Goal: Transaction & Acquisition: Subscribe to service/newsletter

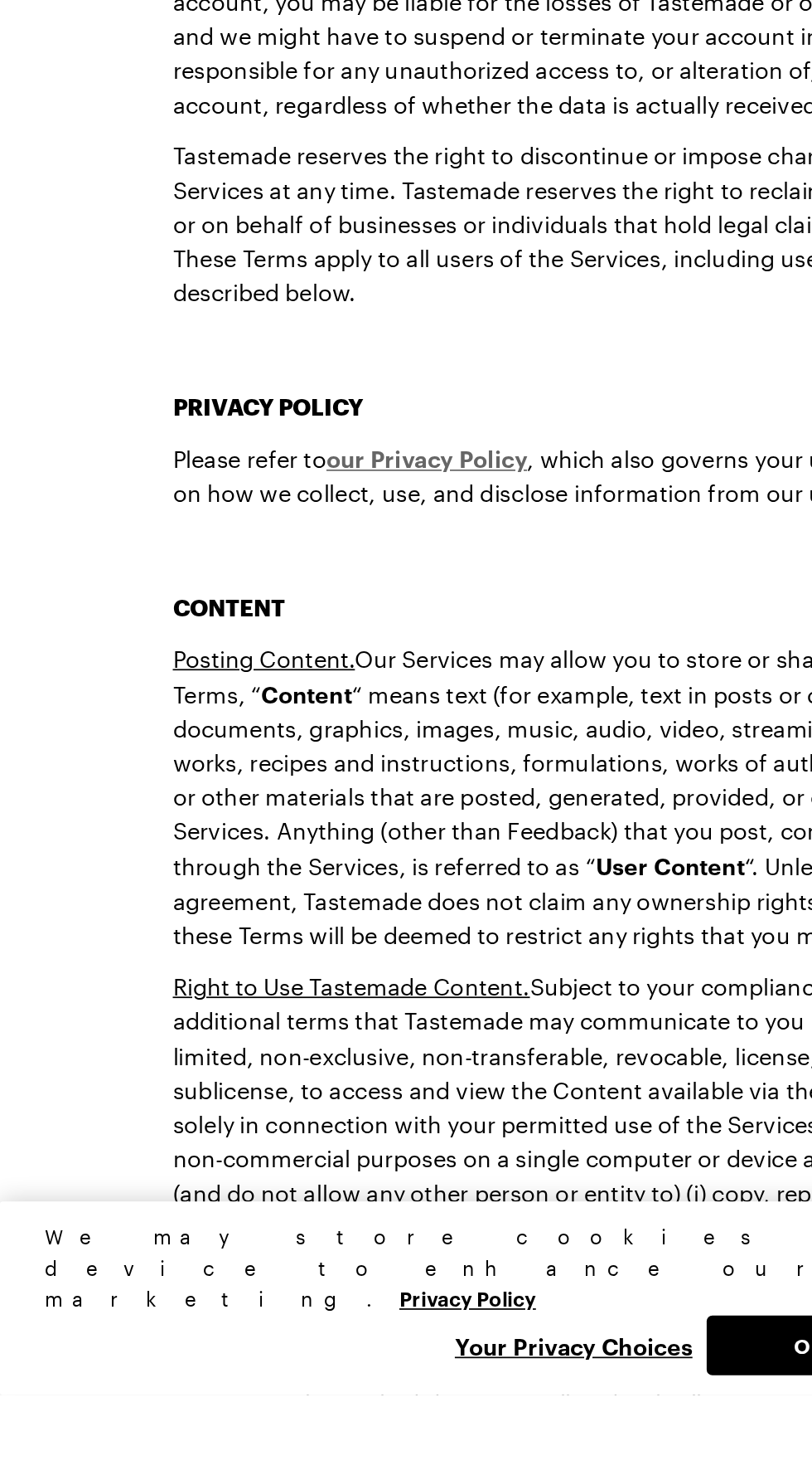
scroll to position [993, 0]
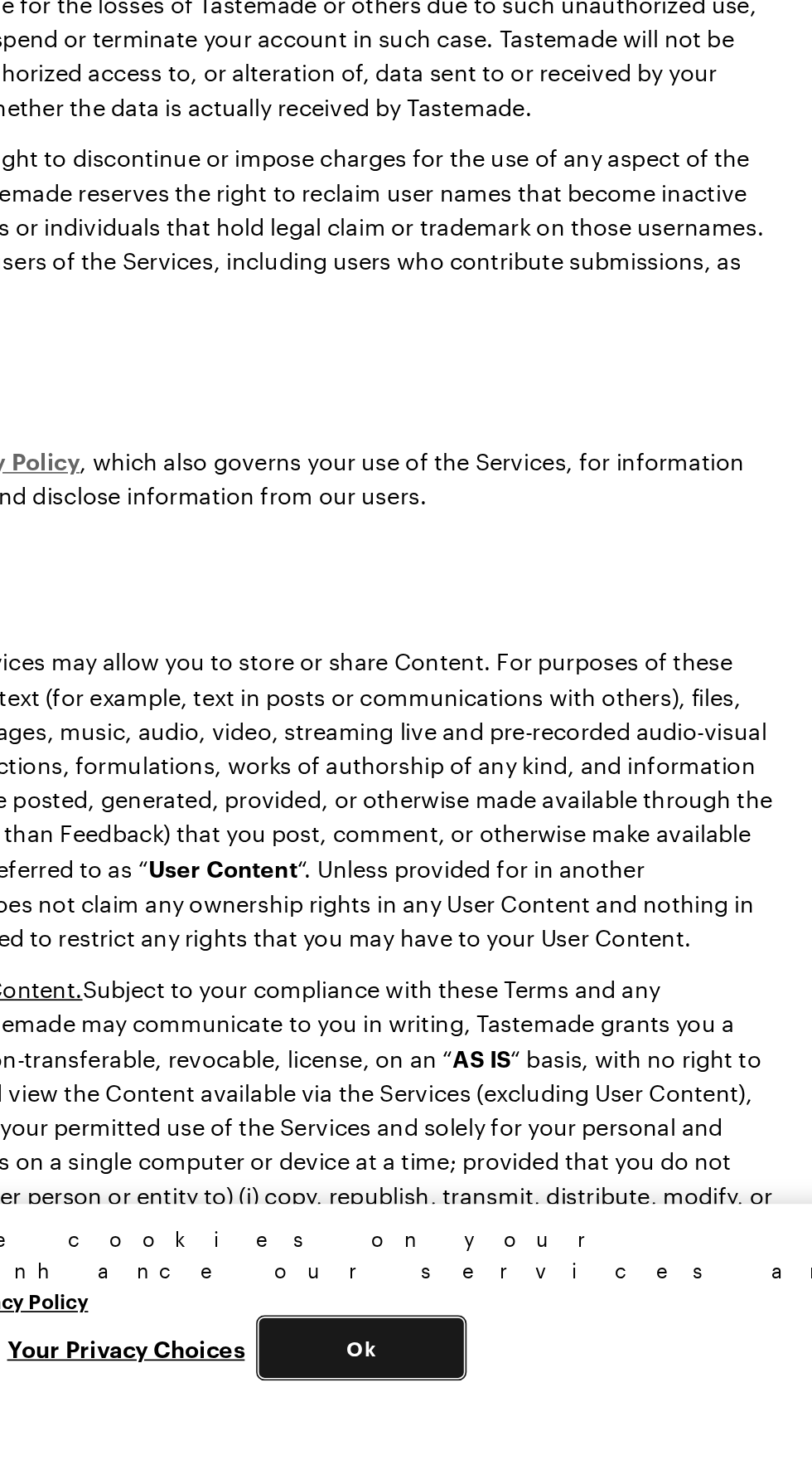
click at [484, 1468] on button "Ok" at bounding box center [472, 1450] width 120 height 35
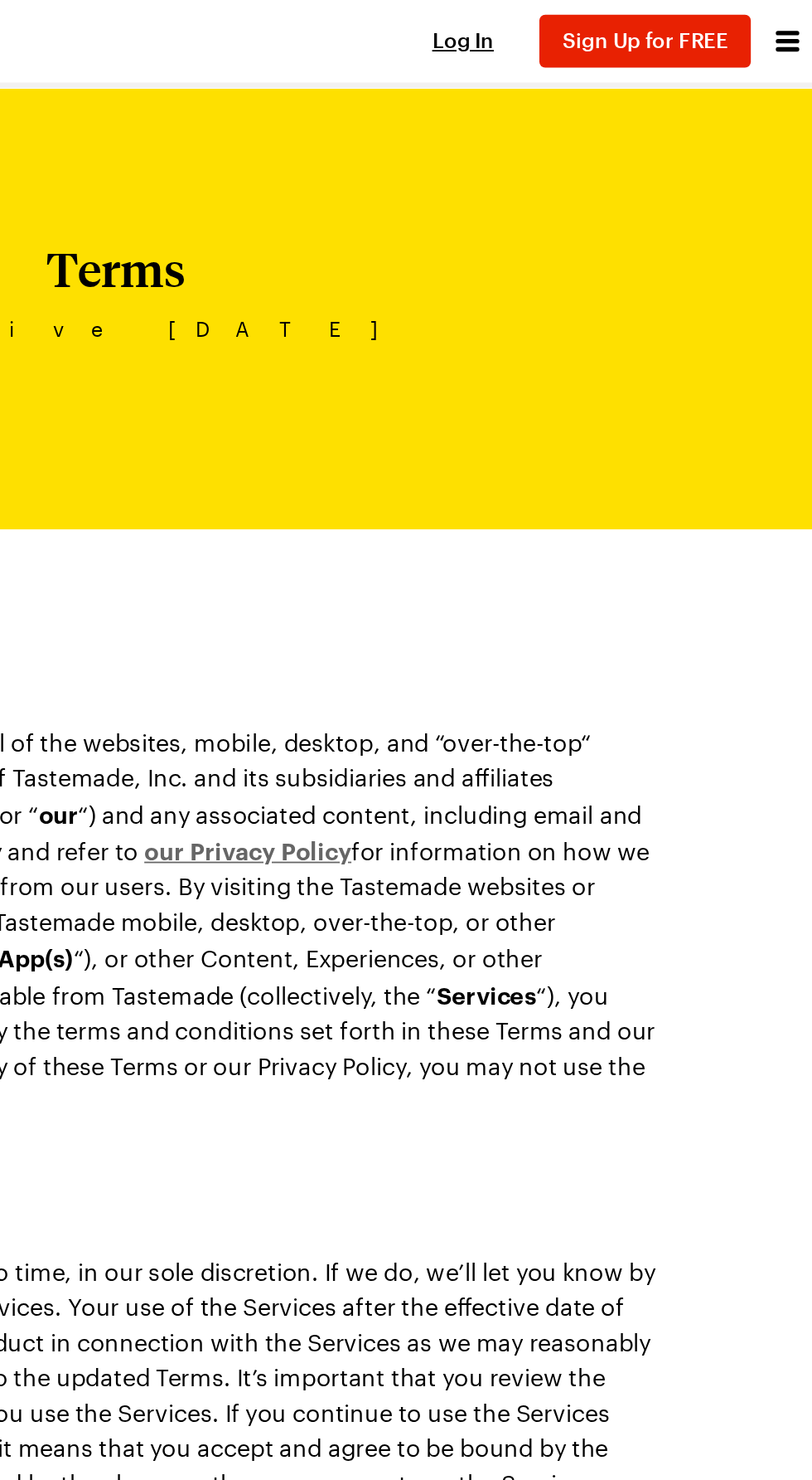
scroll to position [0, 0]
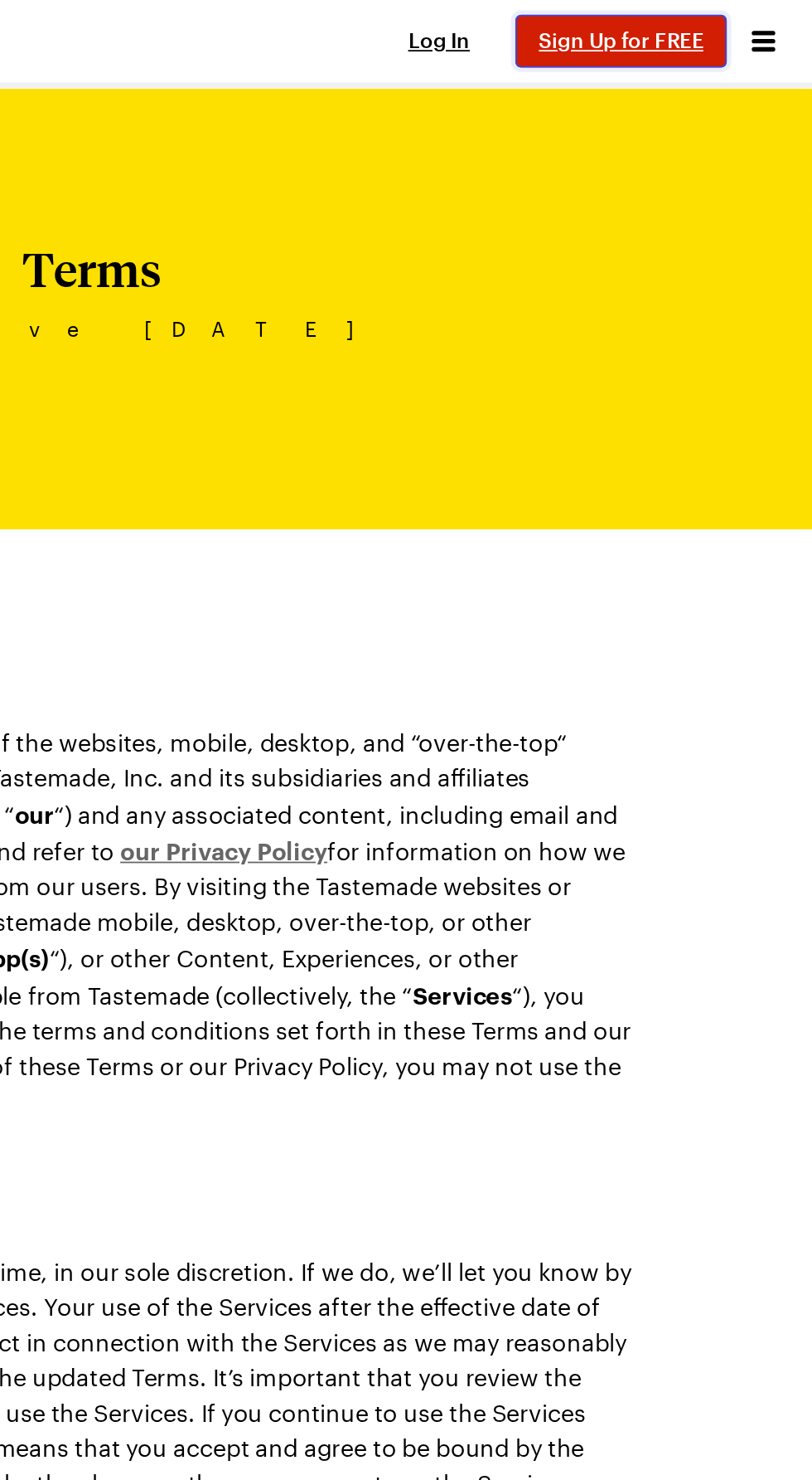
click at [715, 22] on span "Sign Up for FREE" at bounding box center [704, 23] width 93 height 14
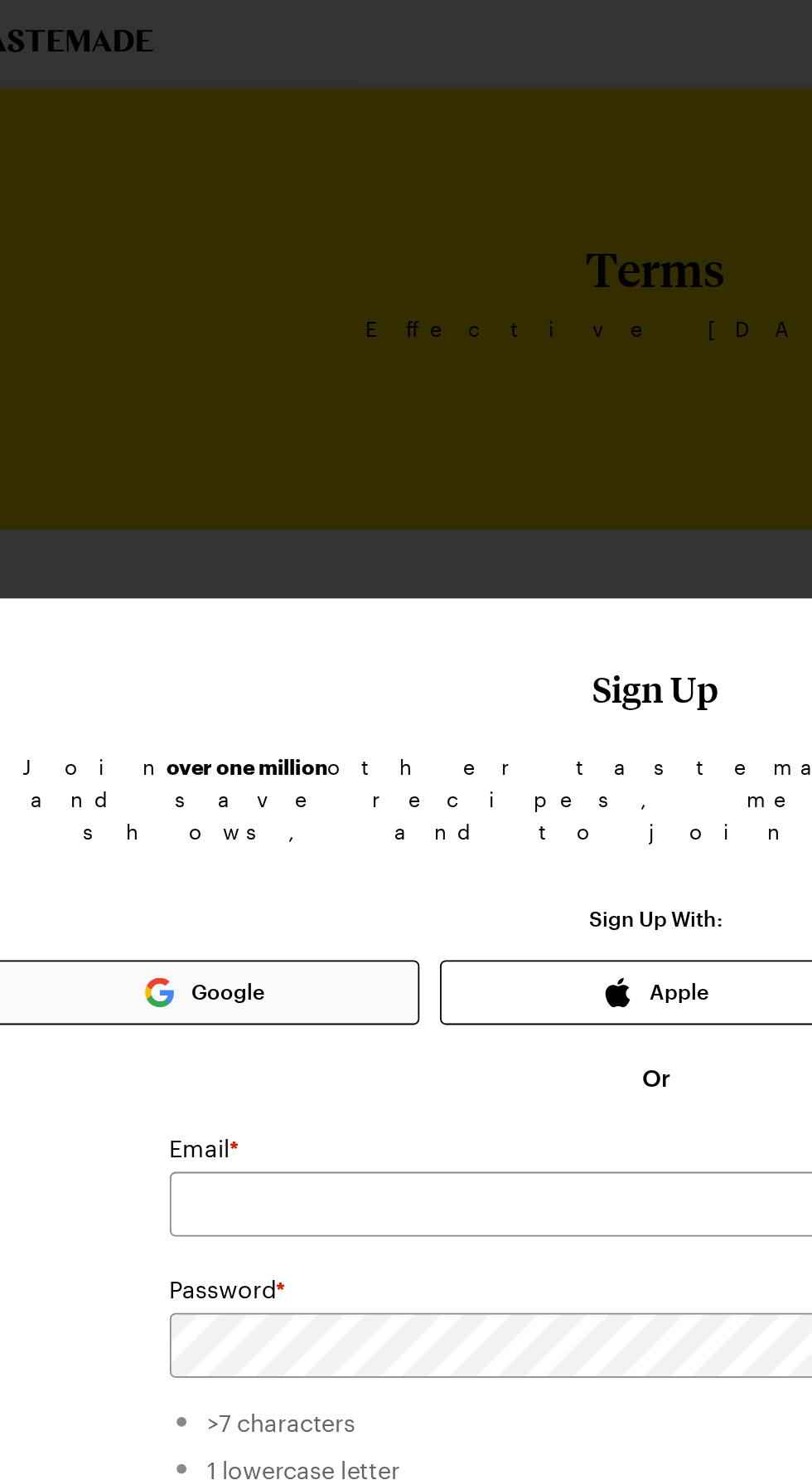
click at [169, 542] on button "Google" at bounding box center [151, 560] width 243 height 36
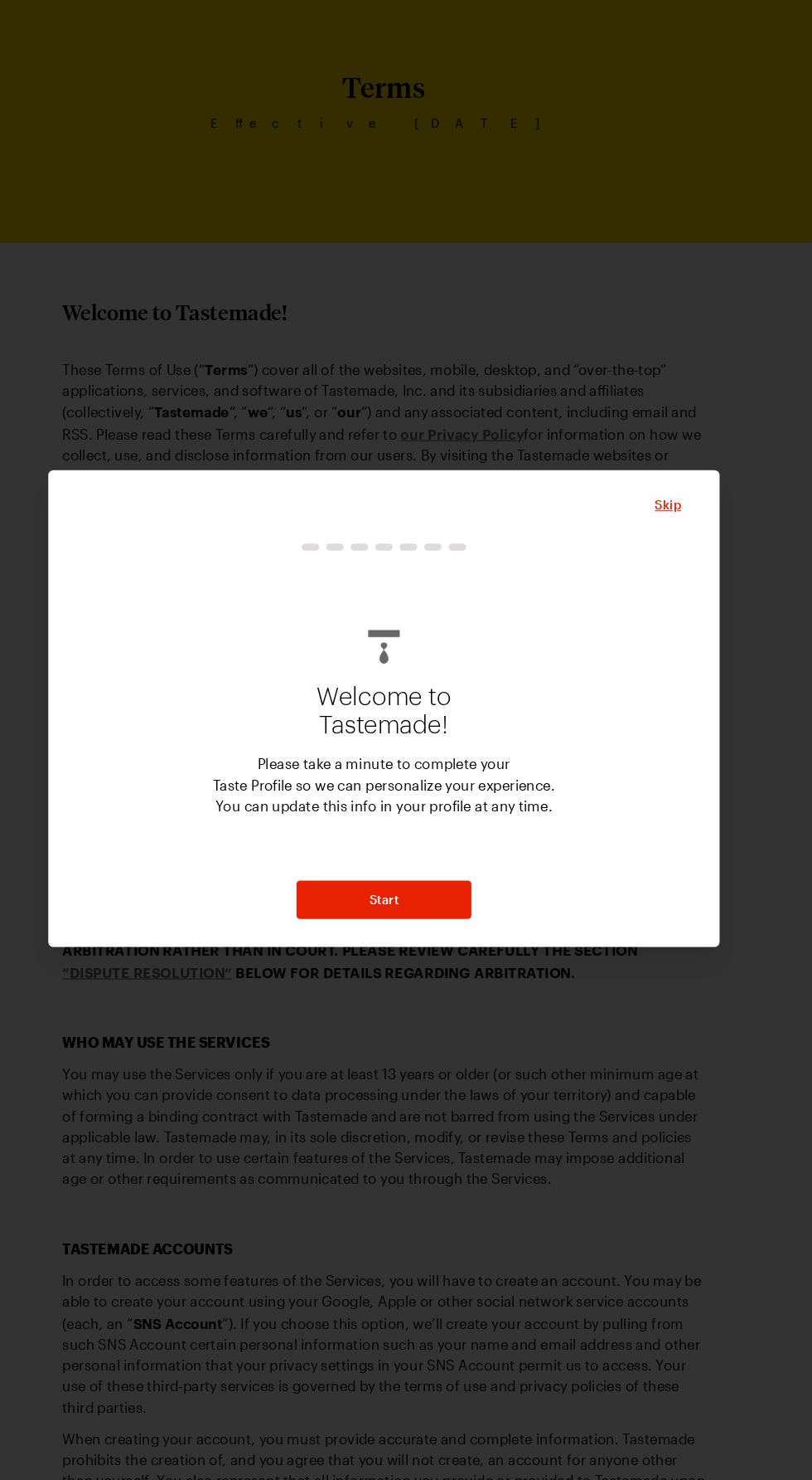
scroll to position [118, 0]
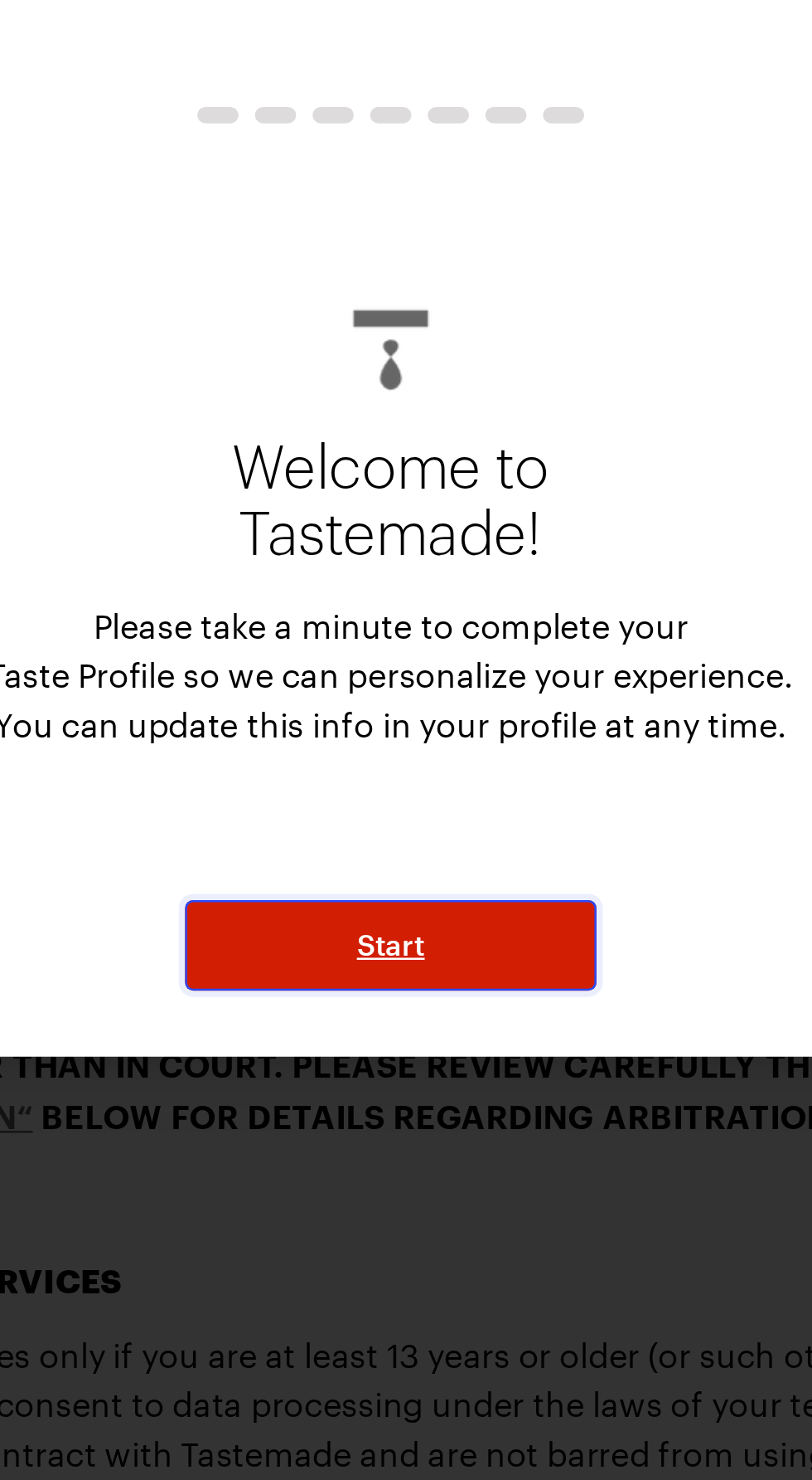
click at [438, 904] on button "Start" at bounding box center [406, 922] width 166 height 36
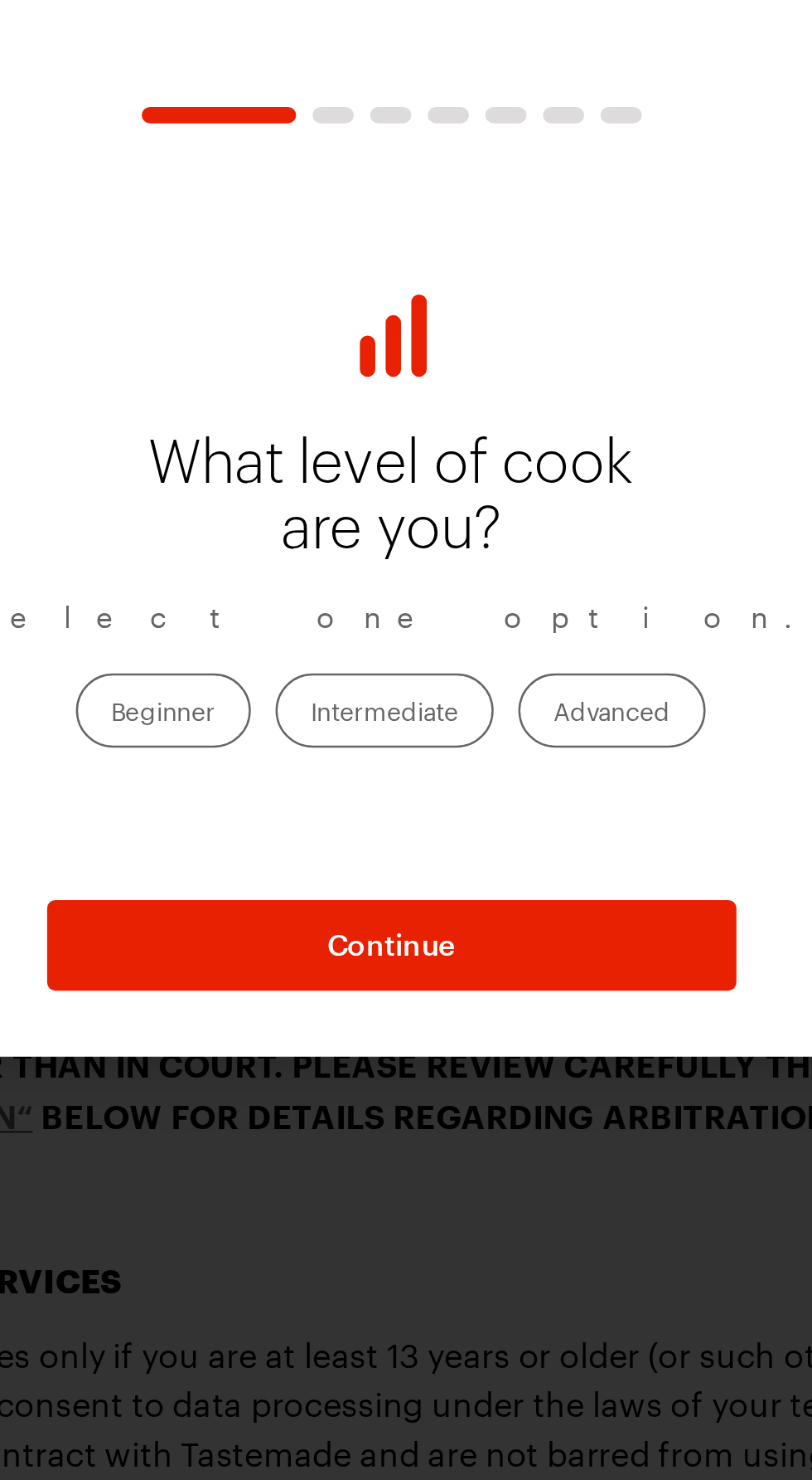
click at [328, 812] on label "Beginner" at bounding box center [314, 826] width 70 height 30
click at [293, 829] on input "Beginner" at bounding box center [293, 829] width 0 height 0
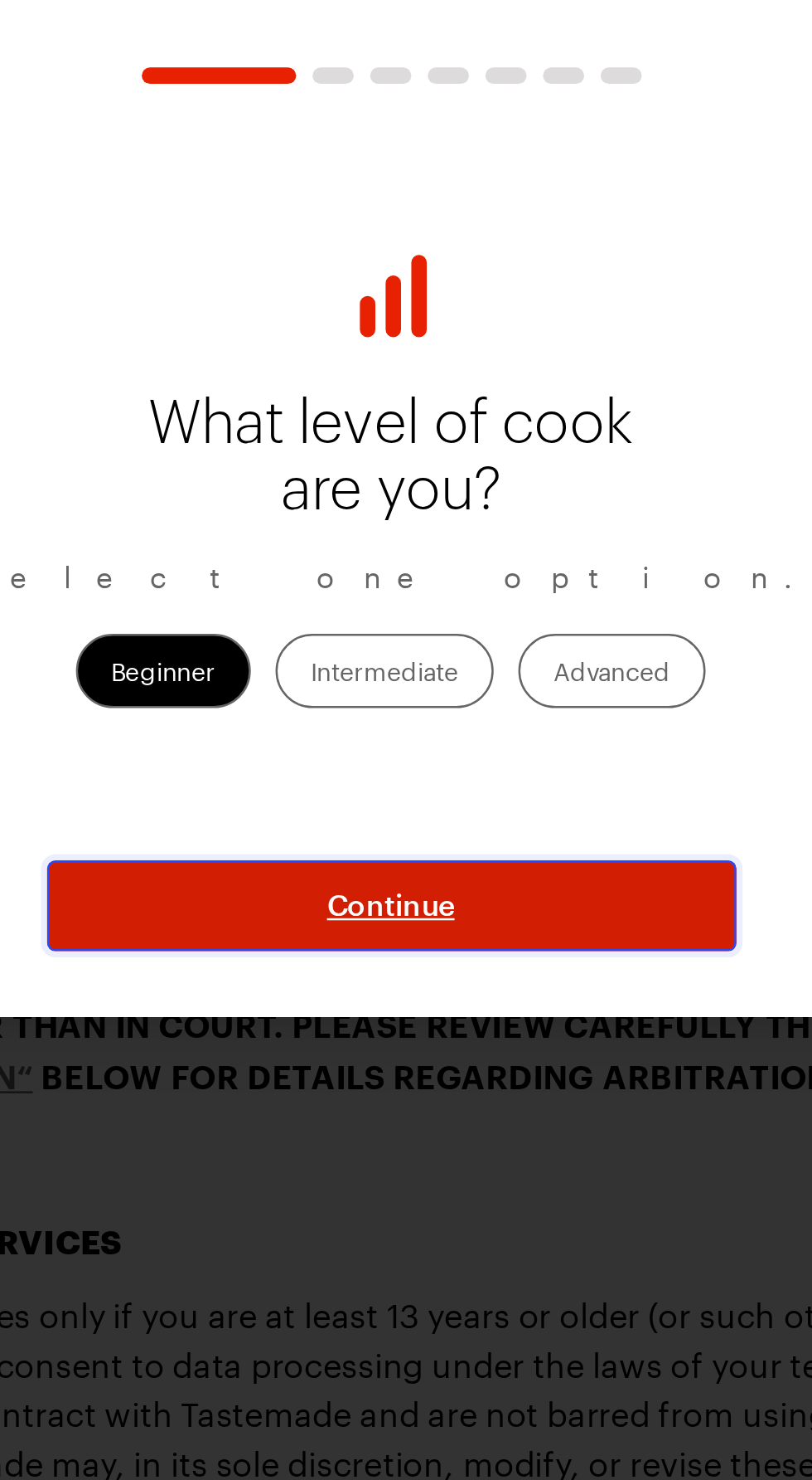
click at [463, 904] on button "Continue" at bounding box center [407, 922] width 278 height 36
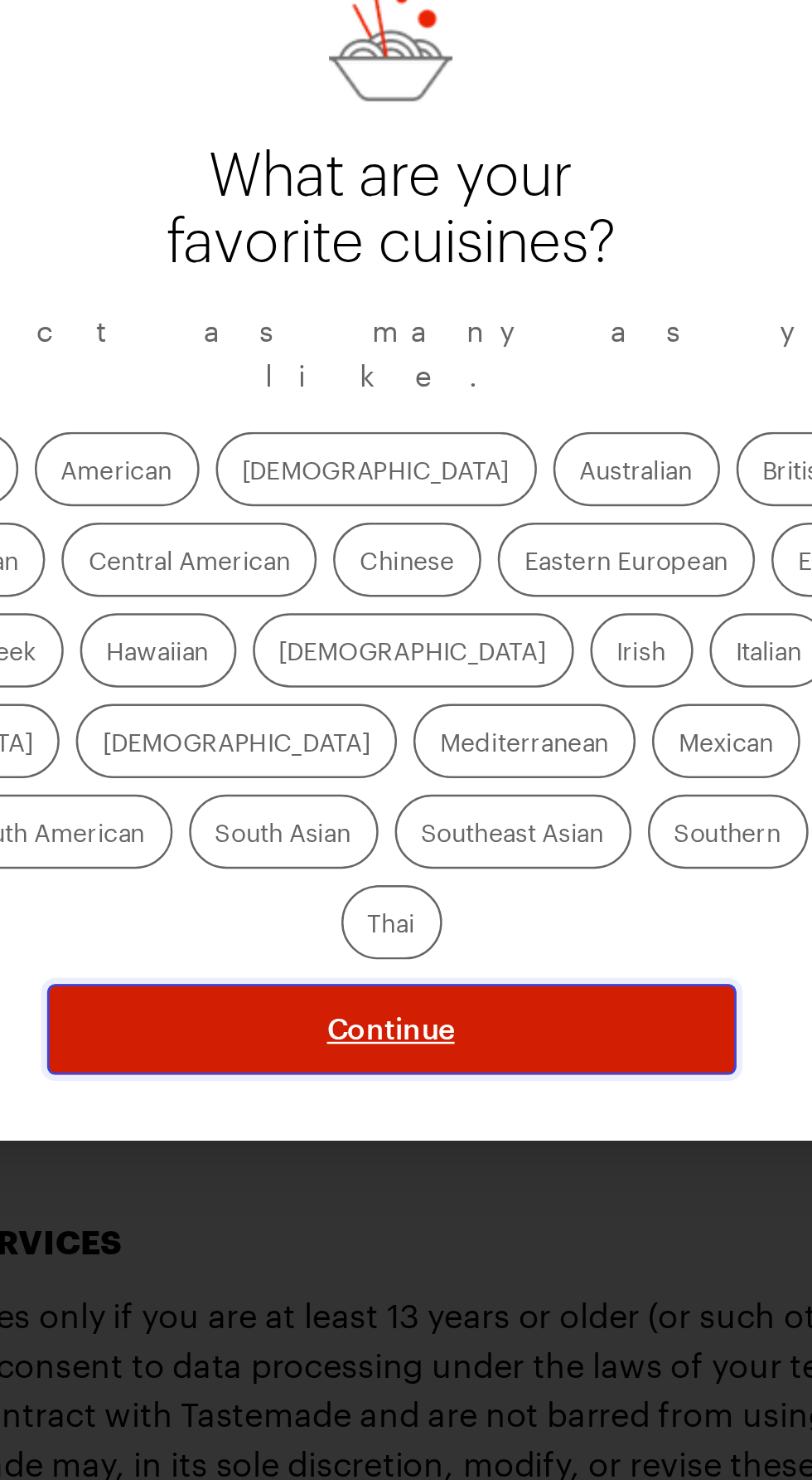
scroll to position [96, 0]
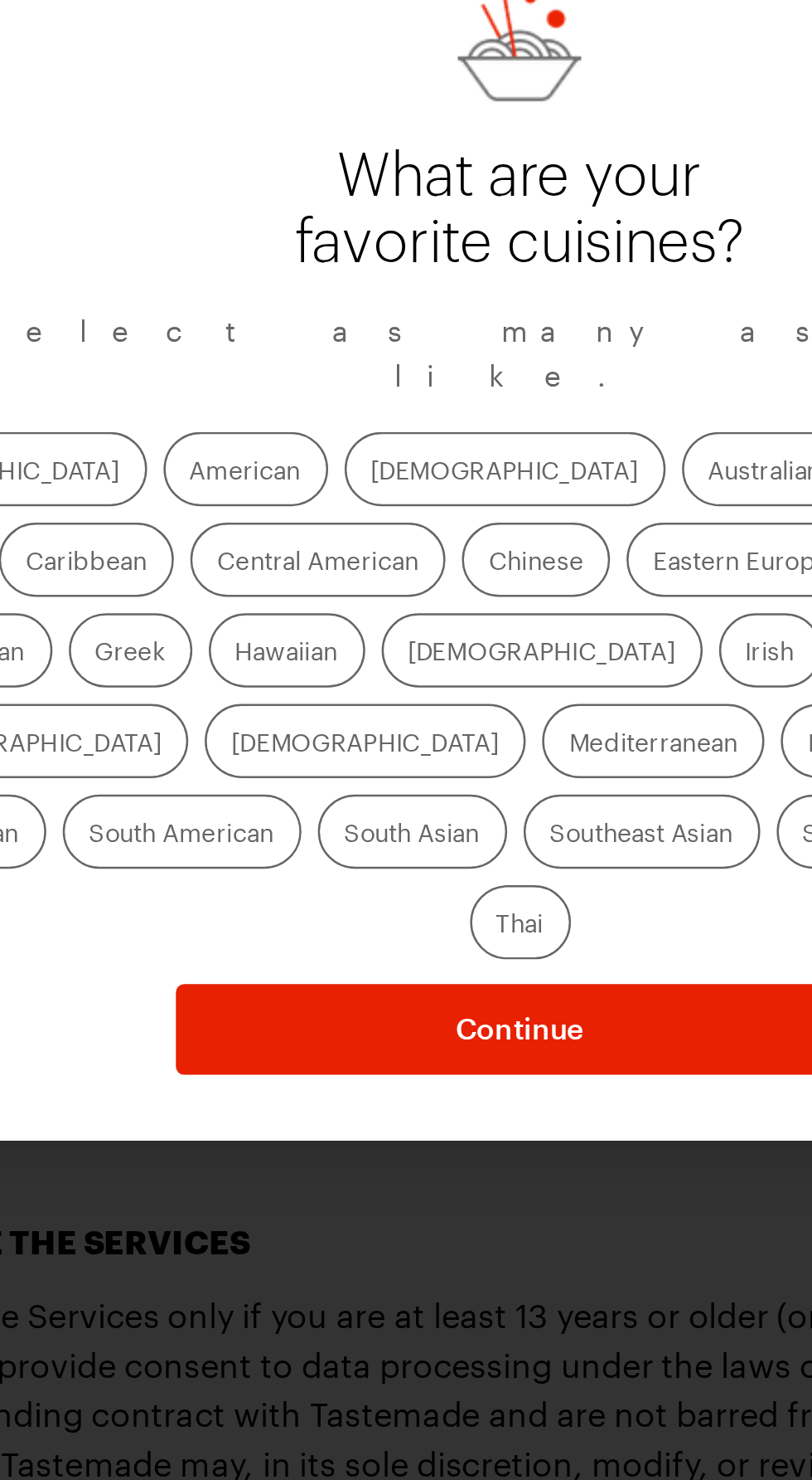
click at [263, 731] on label "American" at bounding box center [296, 746] width 66 height 30
click at [273, 747] on input "American" at bounding box center [273, 747] width 0 height 0
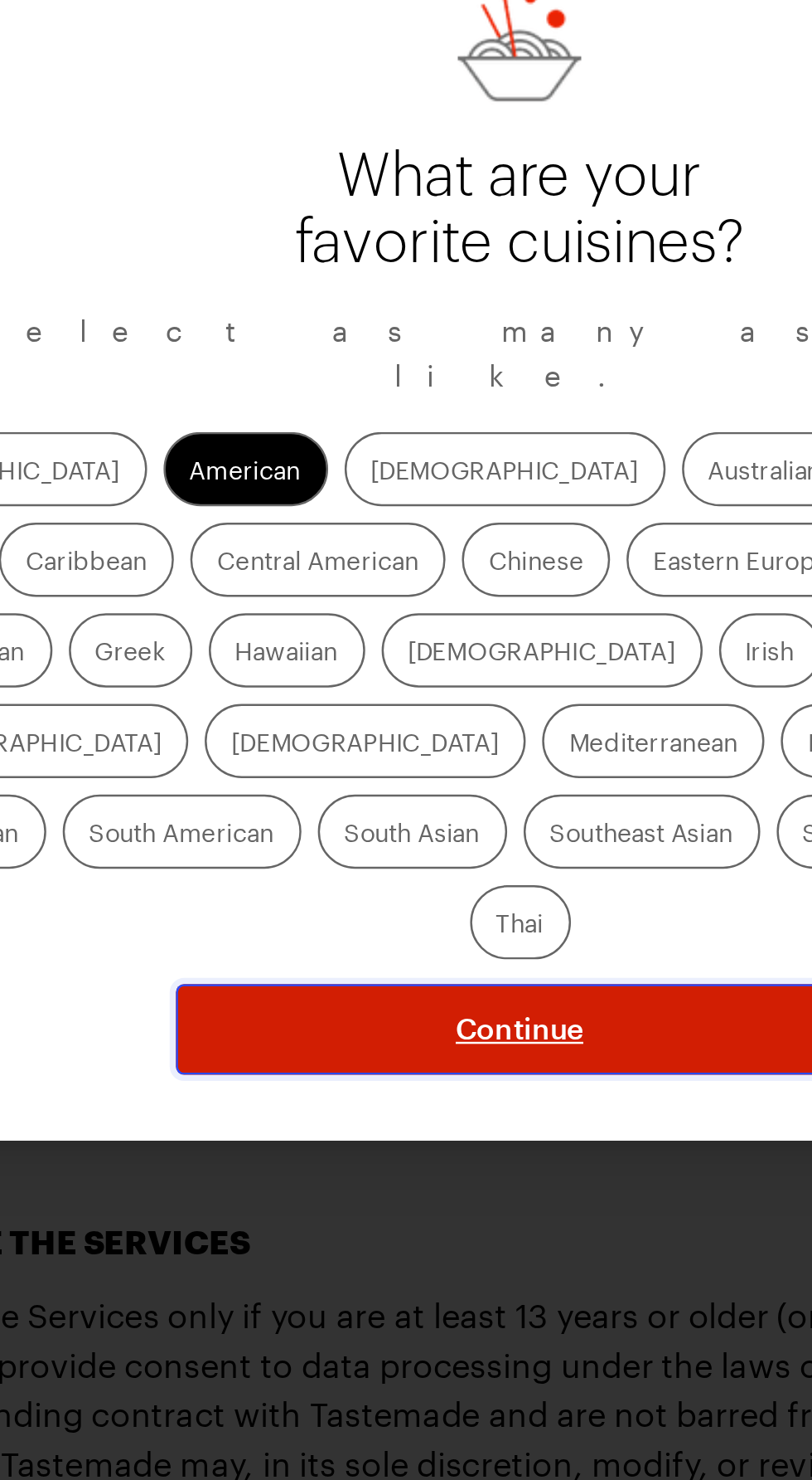
click at [475, 953] on button "Continue" at bounding box center [407, 971] width 278 height 36
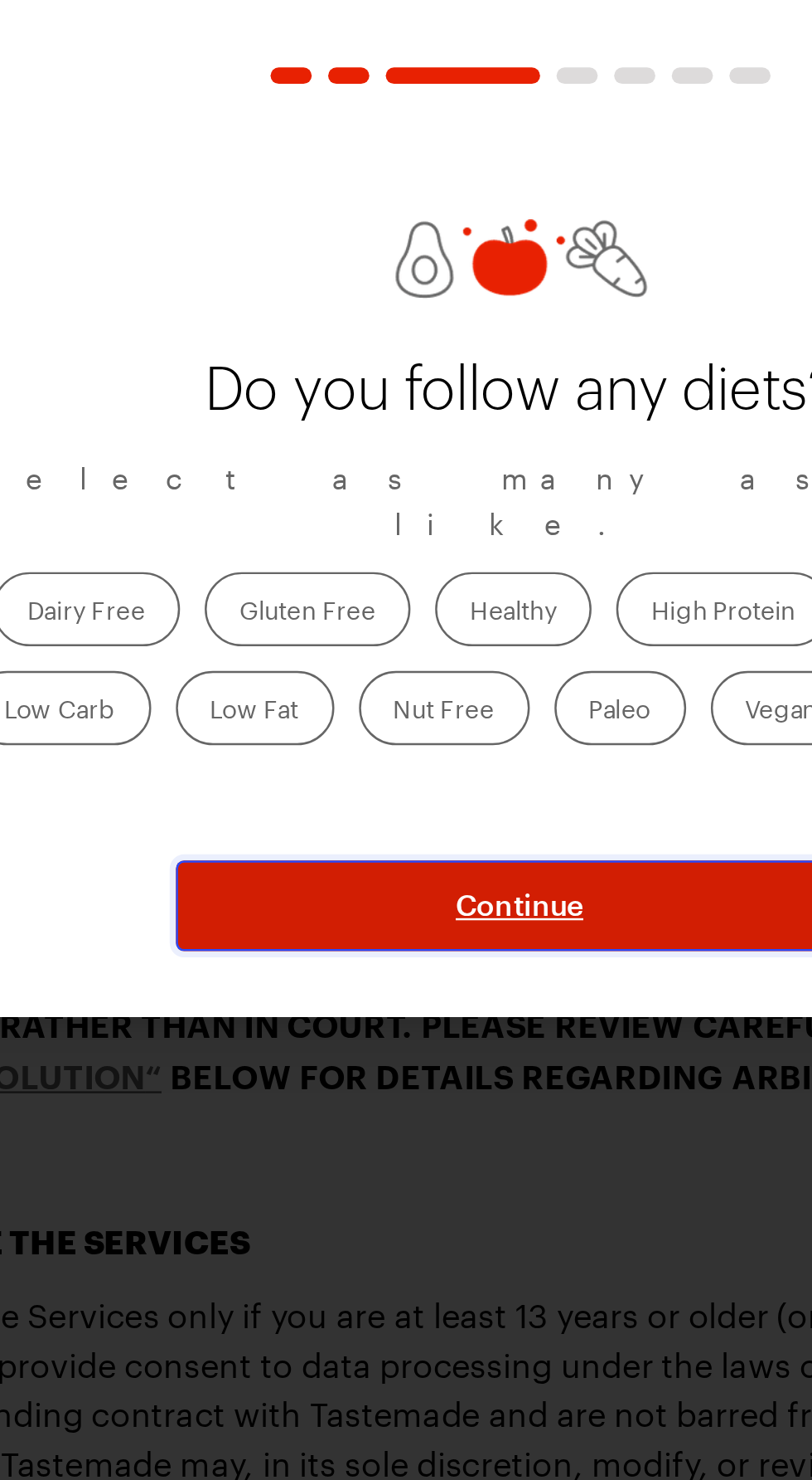
scroll to position [118, 0]
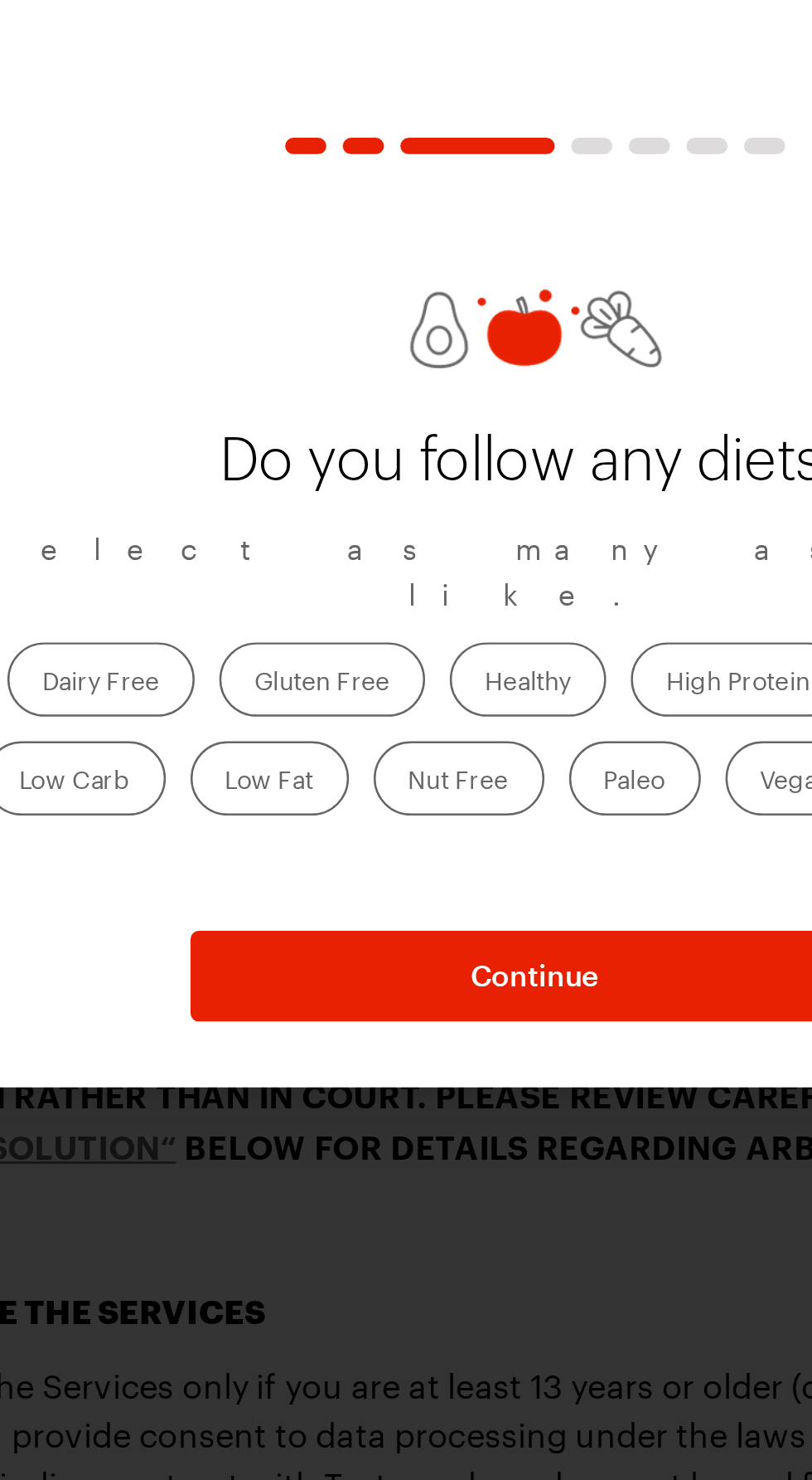
click at [417, 787] on label "Healthy" at bounding box center [403, 802] width 63 height 30
click at [386, 804] on input "Healthy" at bounding box center [386, 804] width 0 height 0
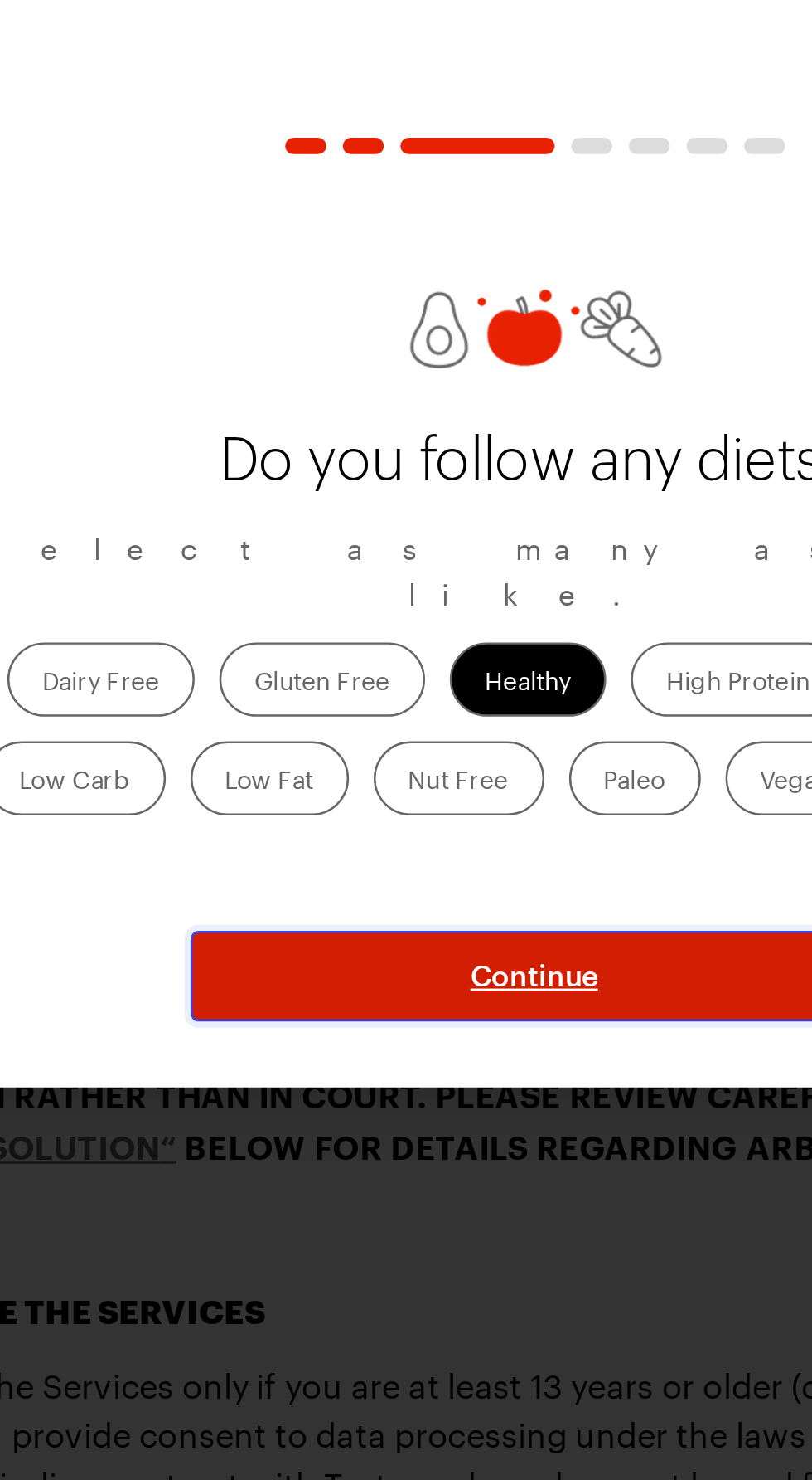
click at [473, 904] on button "Continue" at bounding box center [407, 922] width 278 height 36
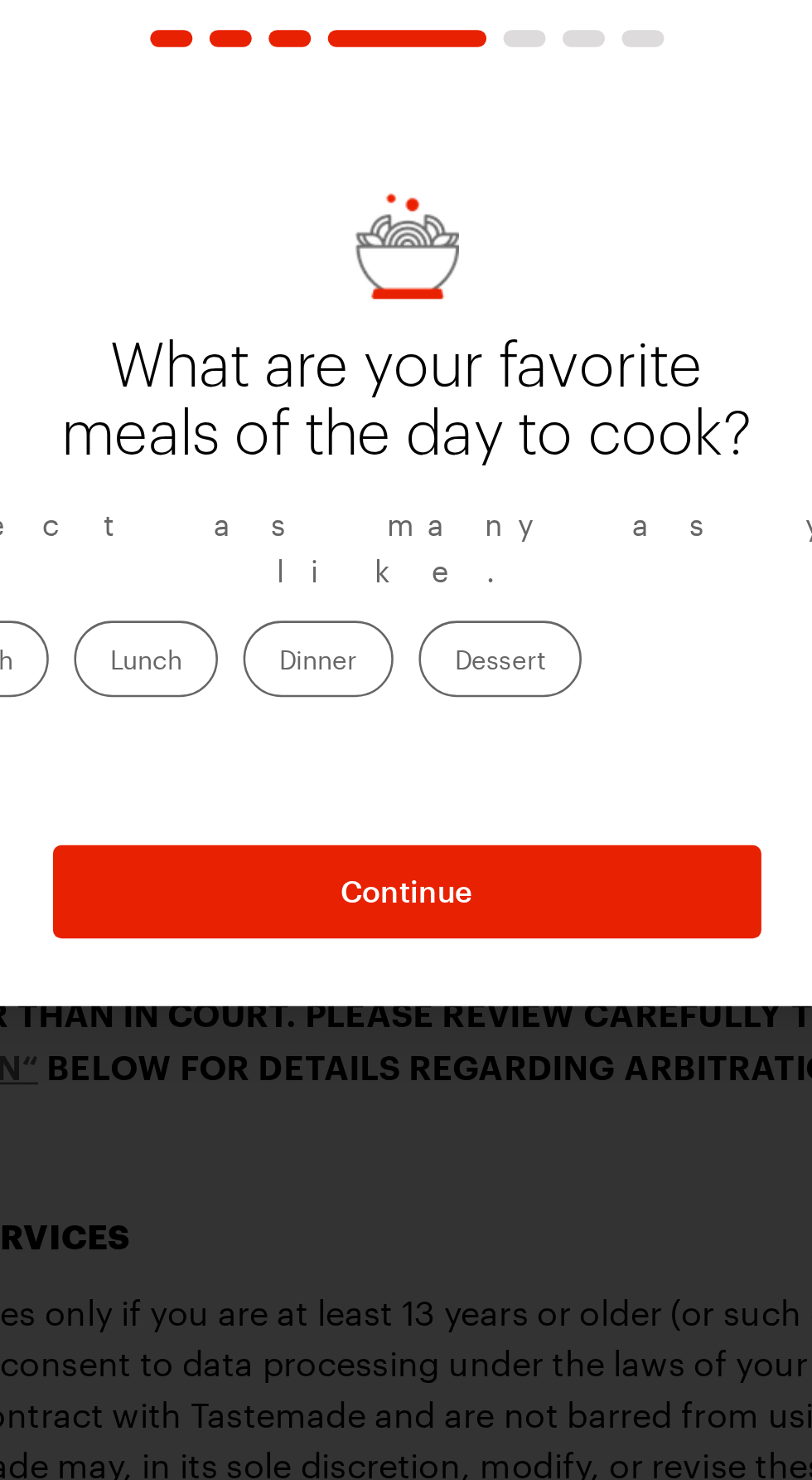
click at [195, 815] on label "Breakfast" at bounding box center [159, 830] width 70 height 30
click at [139, 832] on input "Breakfast" at bounding box center [139, 832] width 0 height 0
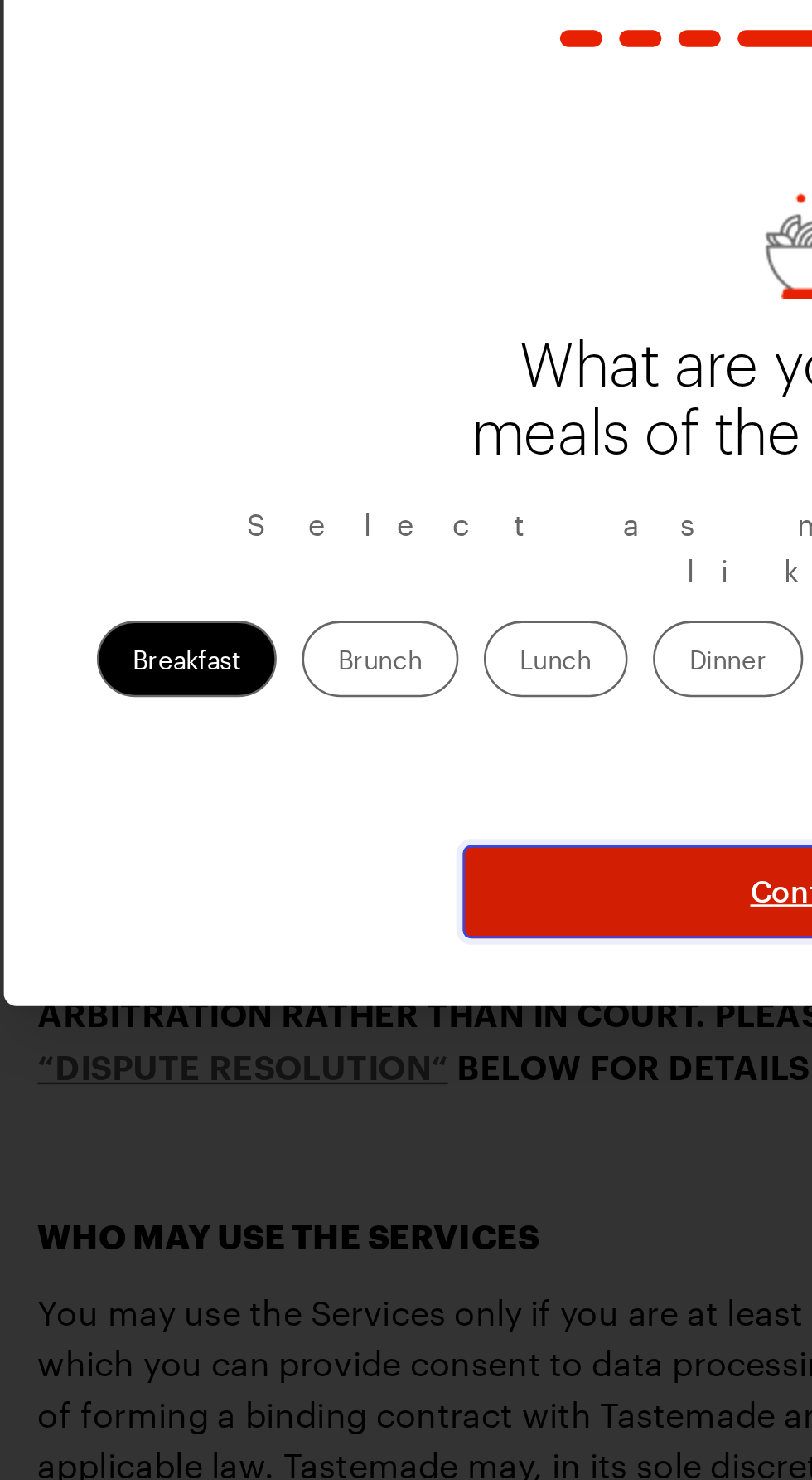
click at [356, 904] on button "Continue" at bounding box center [407, 922] width 278 height 36
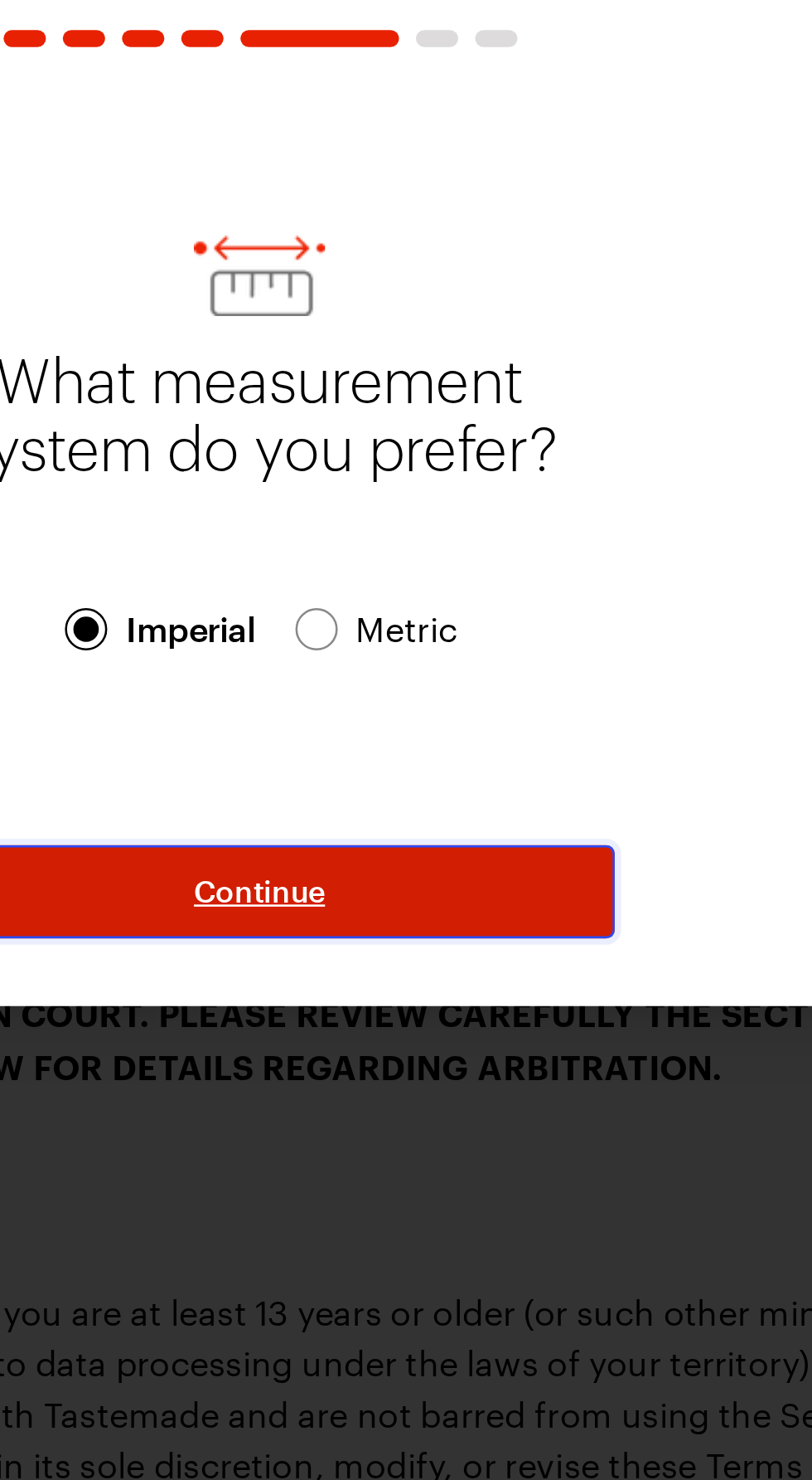
click at [453, 904] on button "Continue" at bounding box center [407, 922] width 278 height 36
click at [457, 904] on button "Continue" at bounding box center [407, 922] width 278 height 36
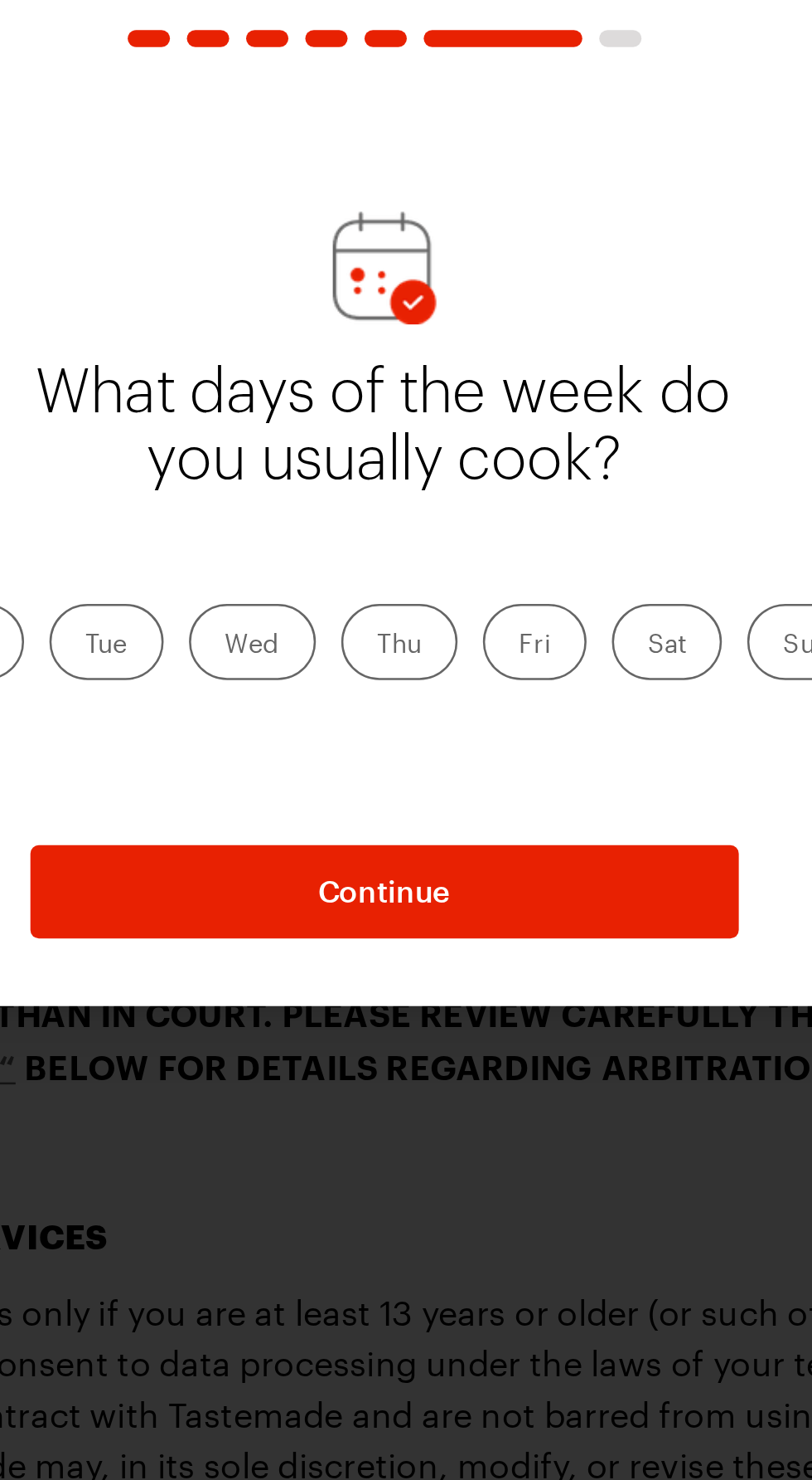
click at [559, 809] on label "Sun" at bounding box center [573, 824] width 47 height 30
click at [563, 826] on input "Sun" at bounding box center [563, 826] width 0 height 0
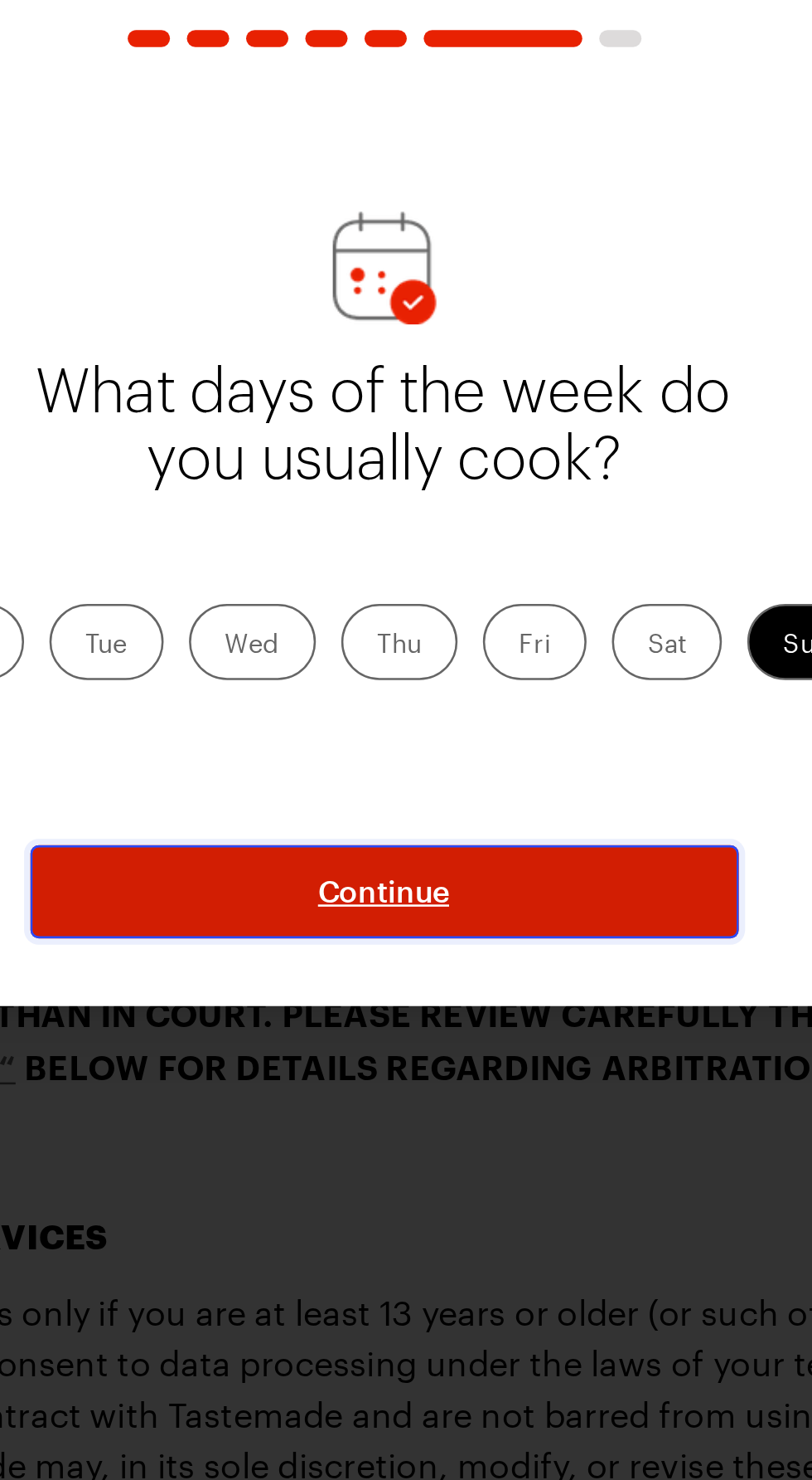
click at [467, 904] on button "Continue" at bounding box center [407, 922] width 278 height 36
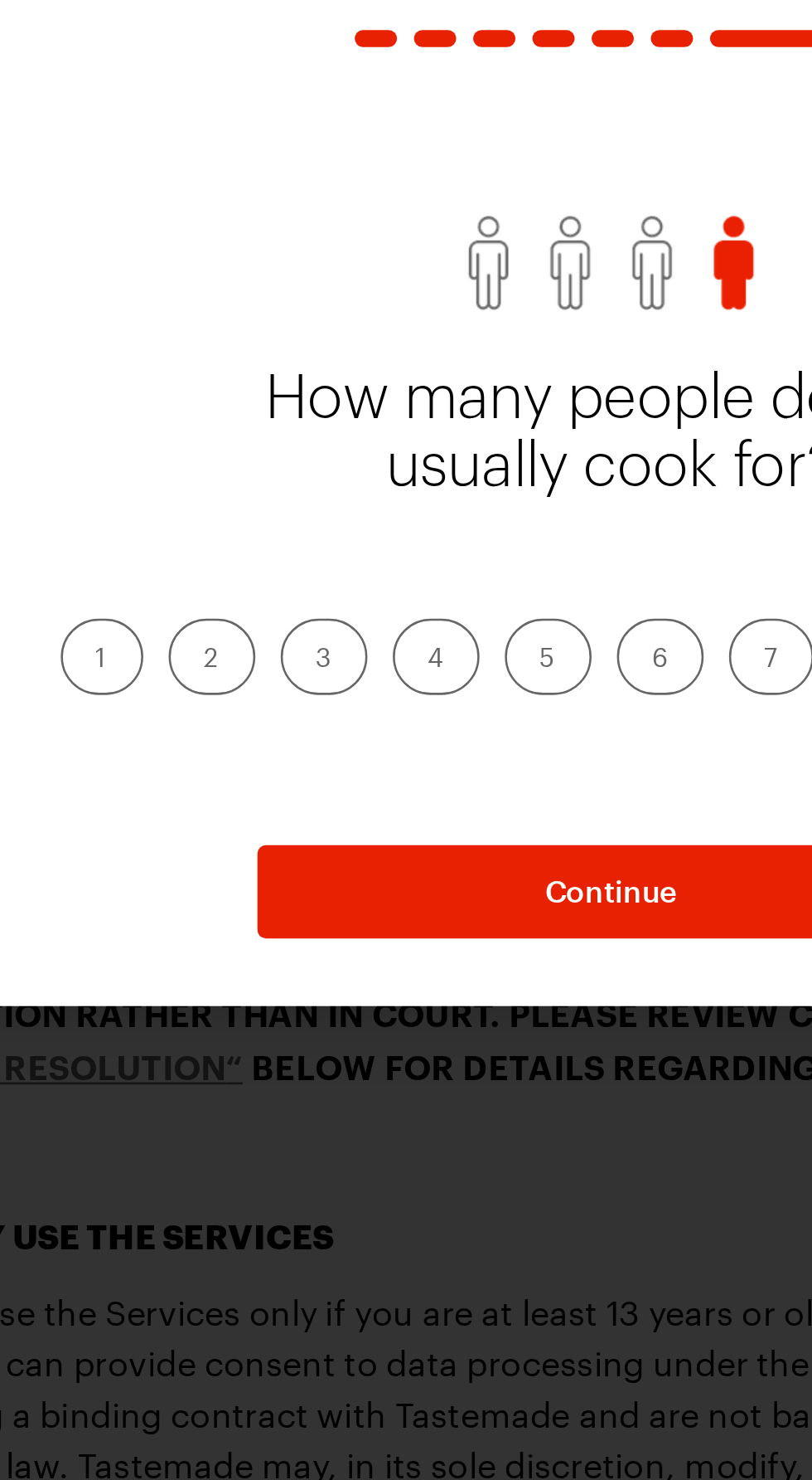
click at [253, 814] on label "2" at bounding box center [249, 829] width 34 height 30
click at [247, 831] on input "2" at bounding box center [247, 831] width 0 height 0
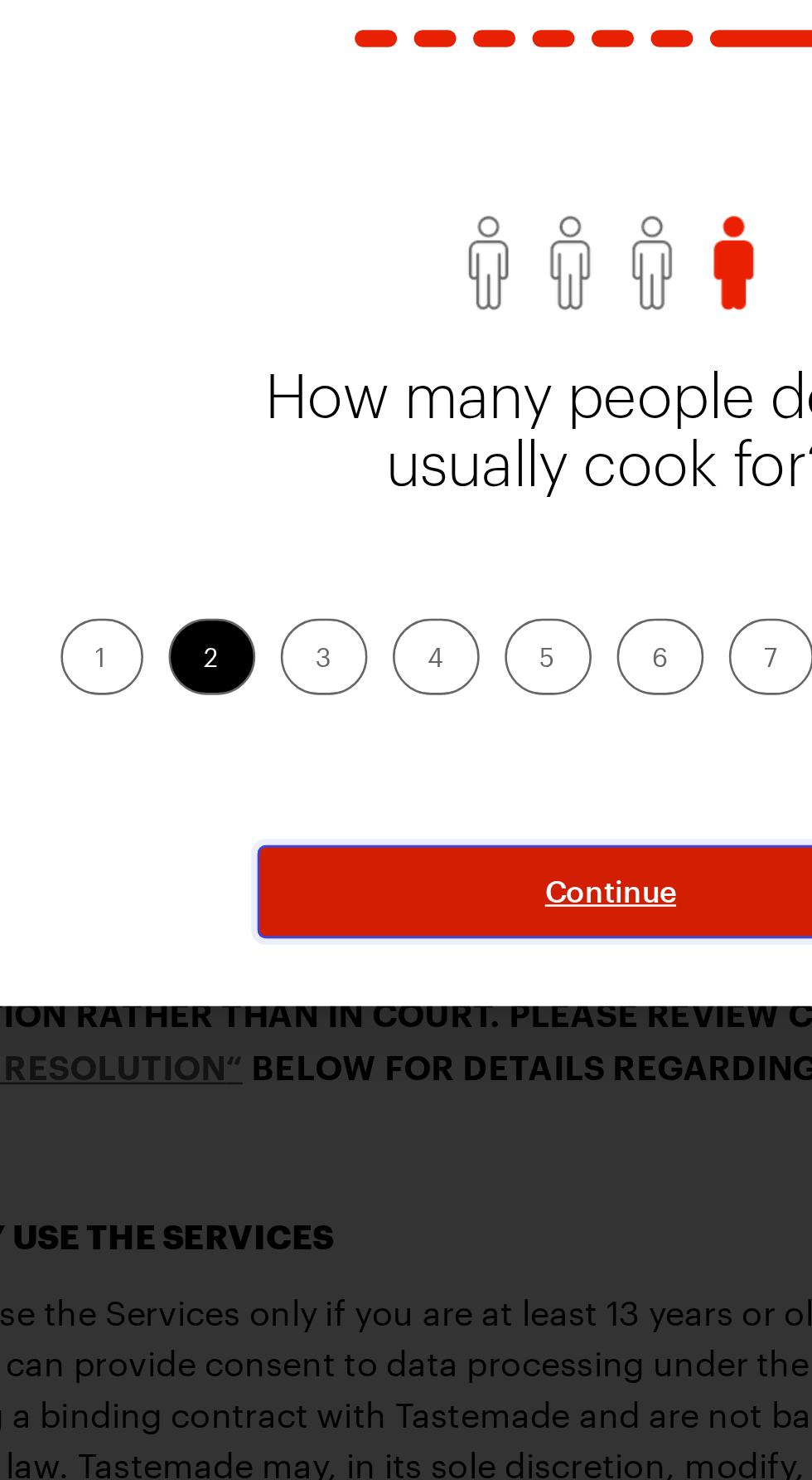
click at [382, 913] on span "Continue" at bounding box center [406, 921] width 51 height 16
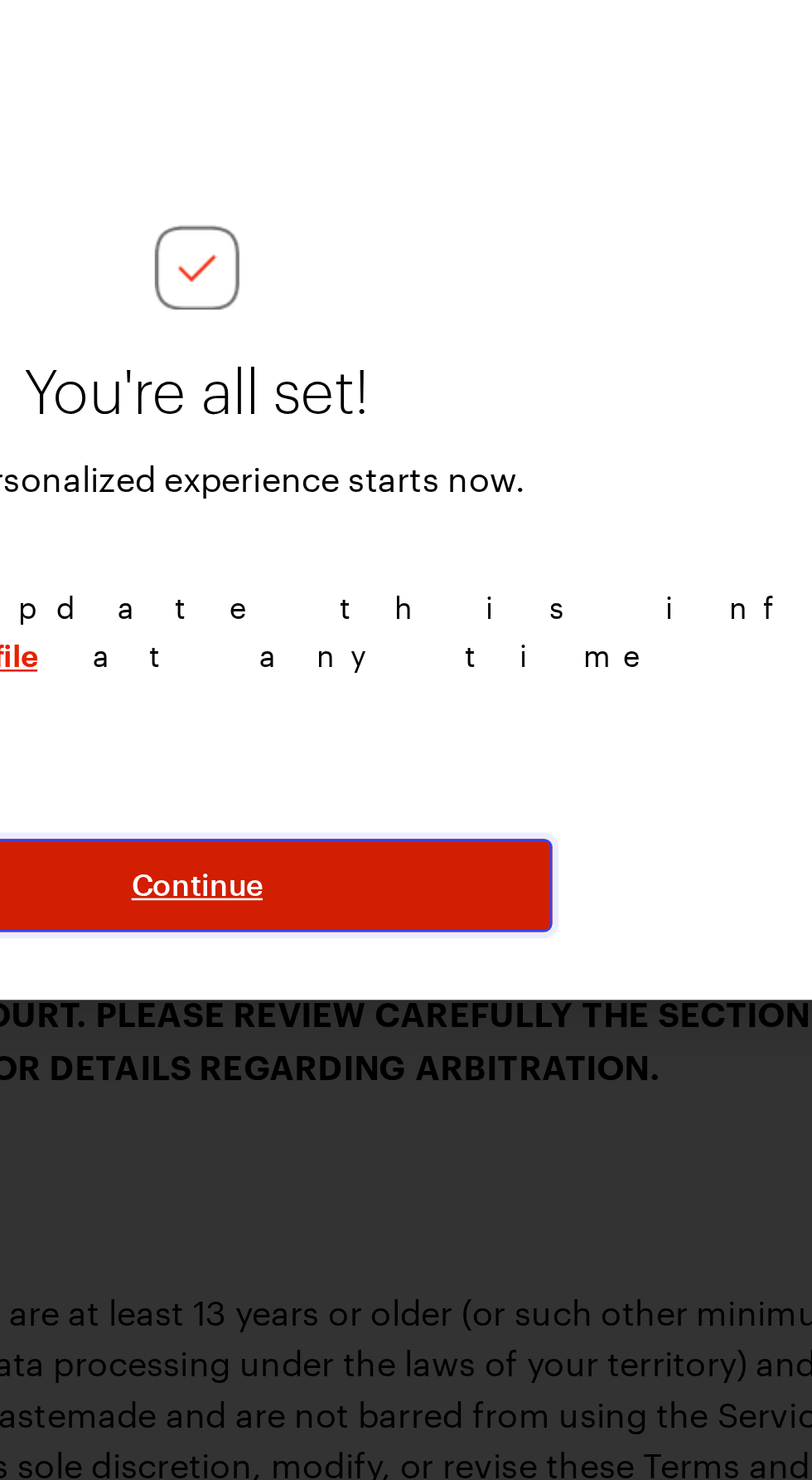
click at [484, 901] on button "Continue" at bounding box center [407, 919] width 278 height 36
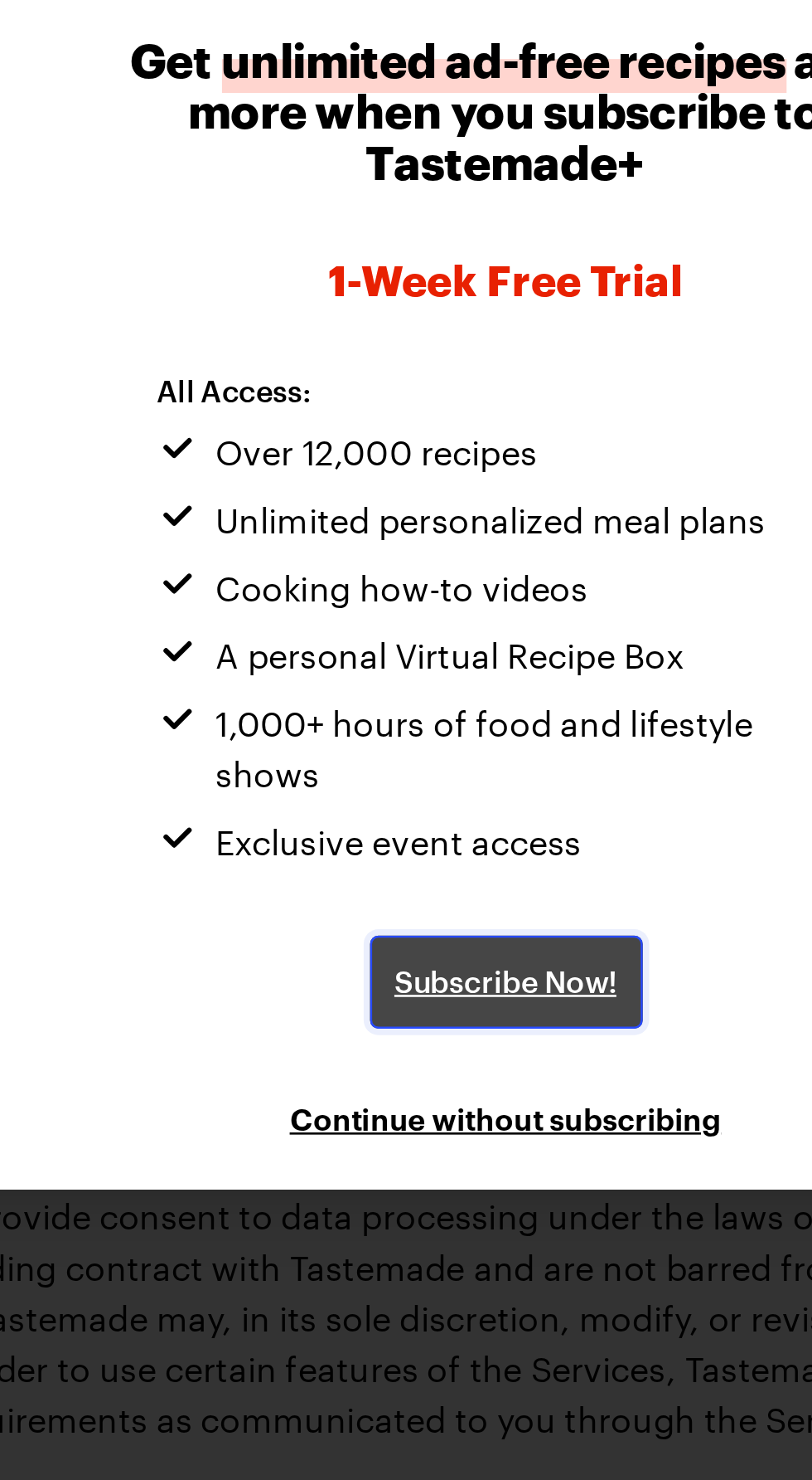
click at [431, 1033] on link "Subscribe Now!" at bounding box center [406, 1015] width 107 height 36
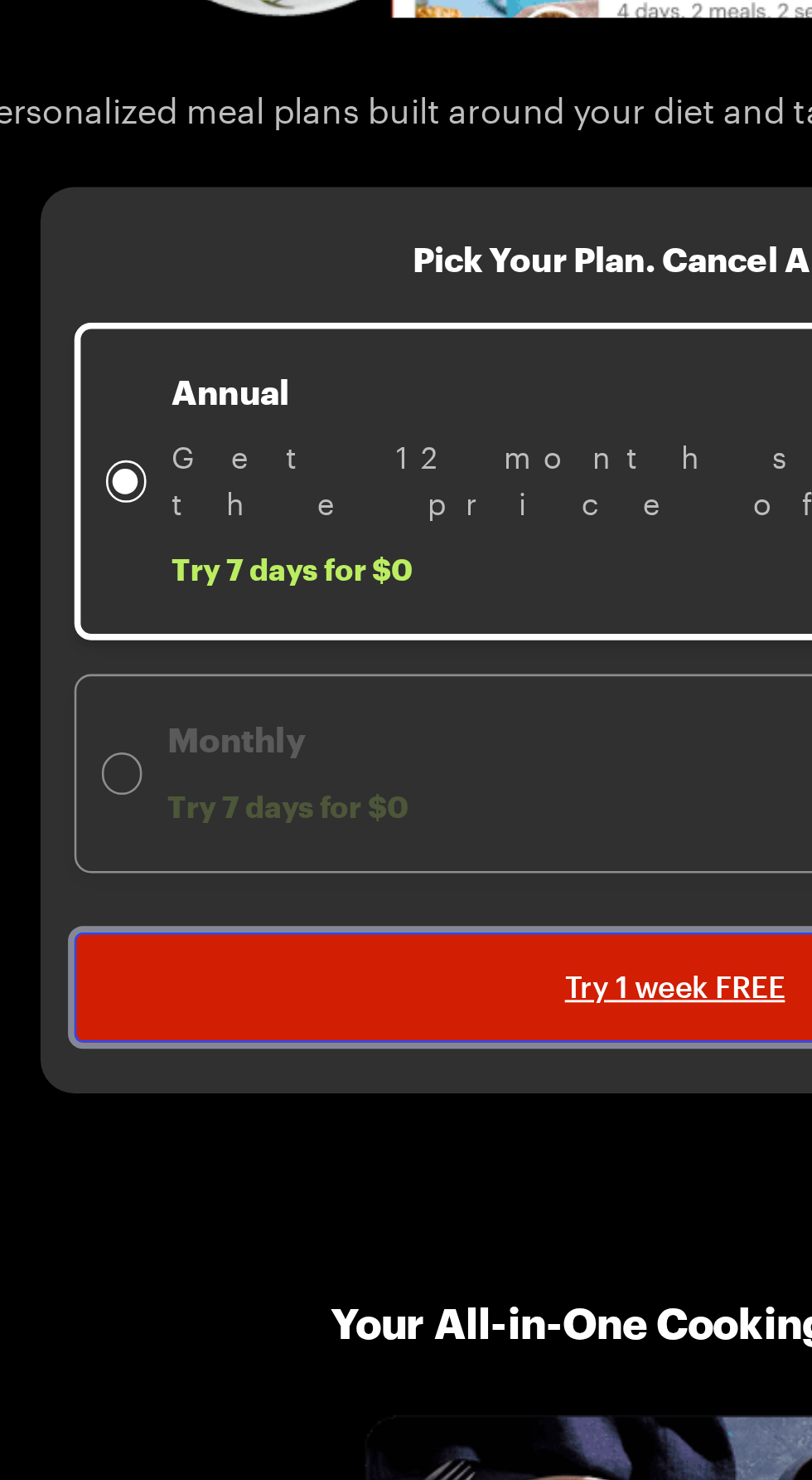
click at [422, 983] on span "Try 1 week FREE" at bounding box center [406, 991] width 86 height 16
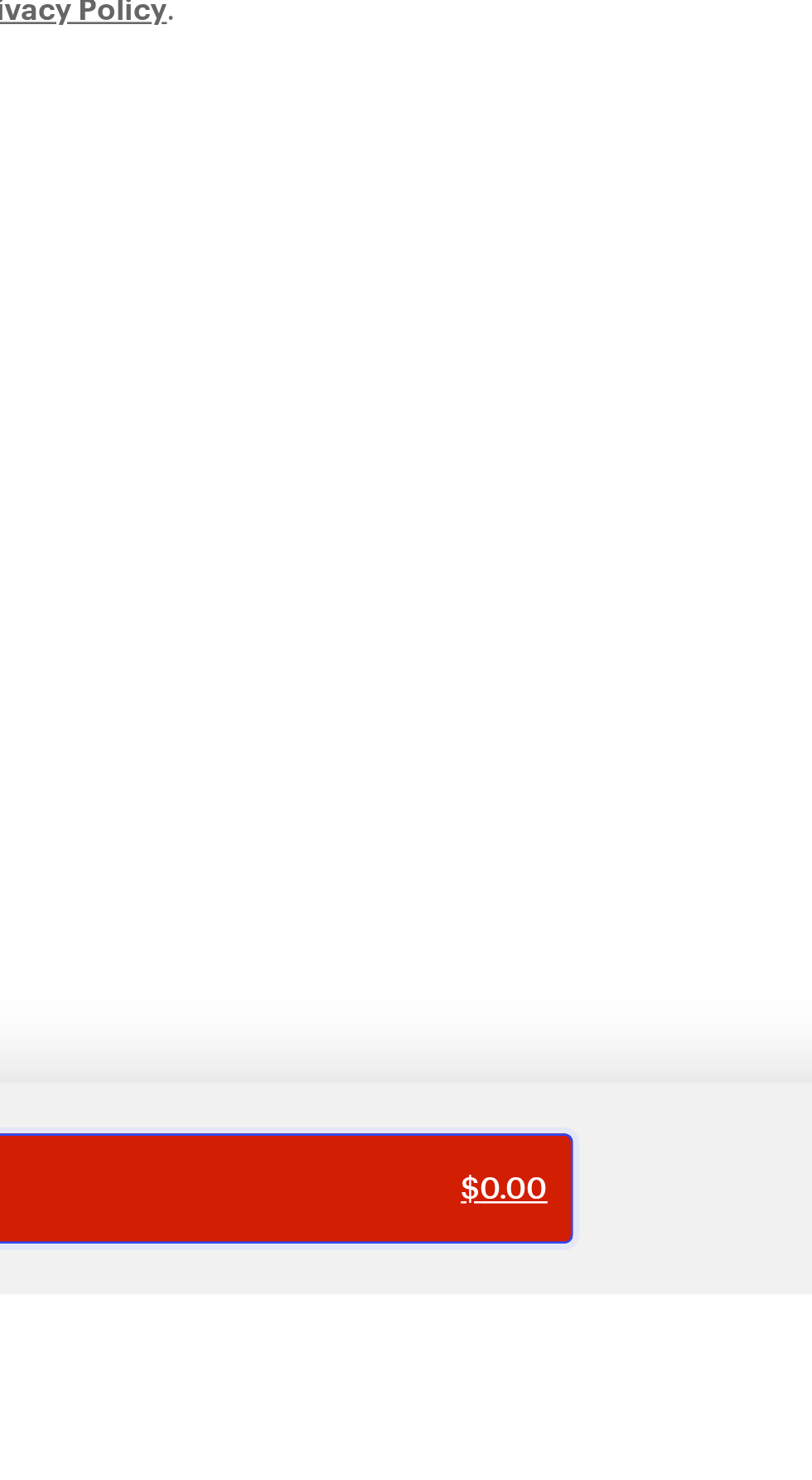
click at [515, 1446] on div "Continue to Payment $ 0.00" at bounding box center [406, 1437] width 362 height 16
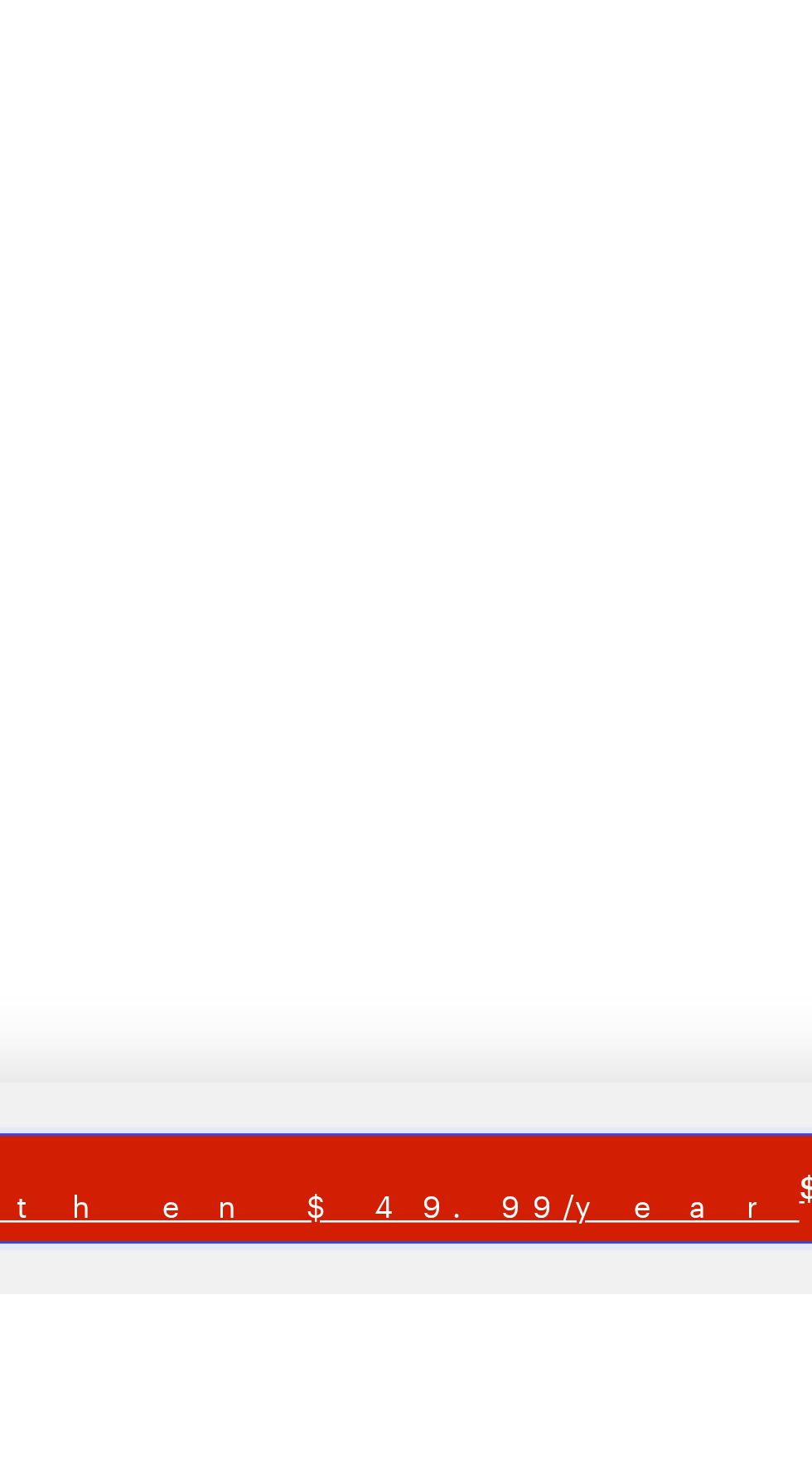
click at [539, 1438] on span "Subscribe" at bounding box center [389, 1431] width 593 height 15
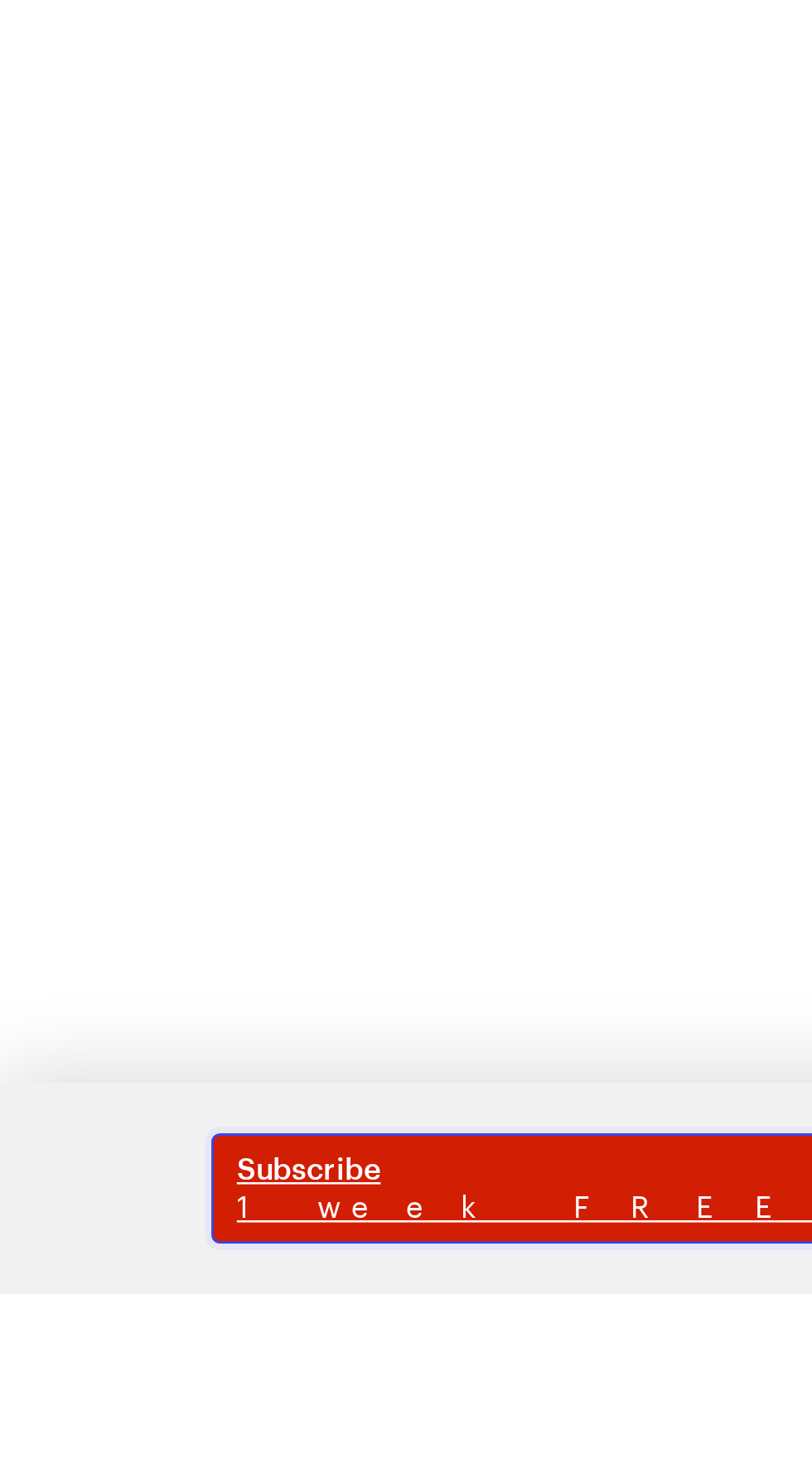
click at [262, 1453] on span "1 week FREE, then $49.99/year" at bounding box center [389, 1445] width 593 height 15
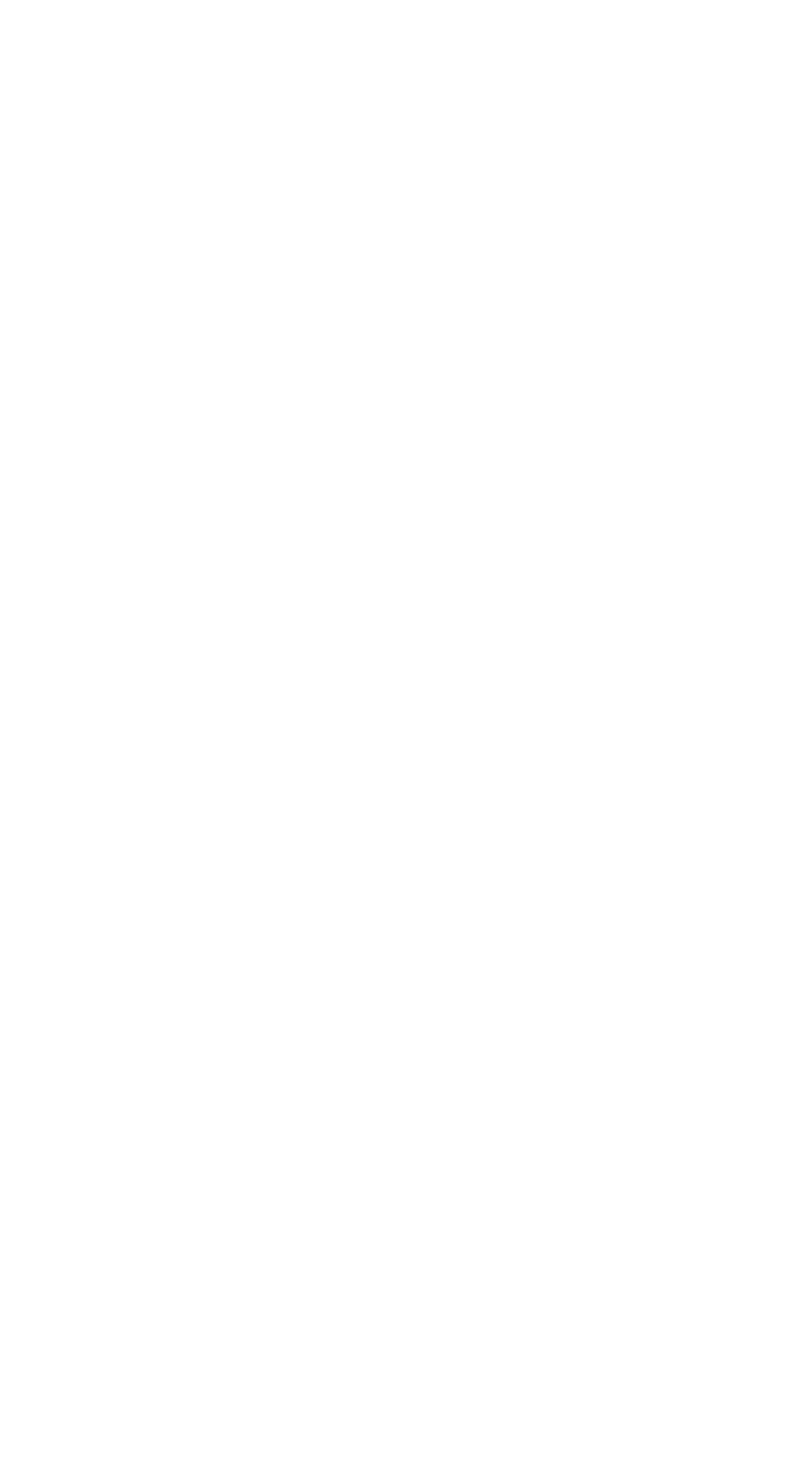
scroll to position [118, 0]
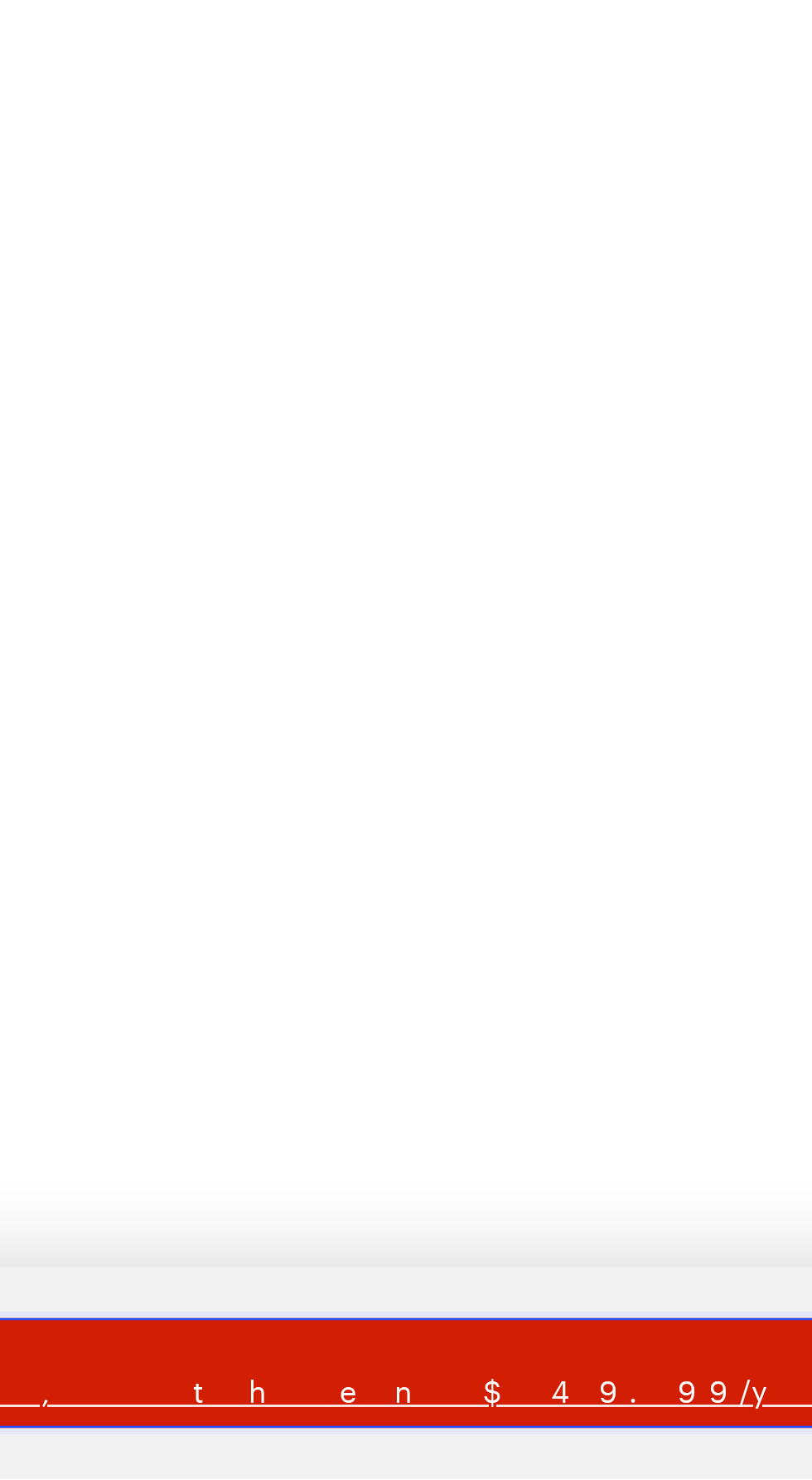
click at [385, 1429] on span "Subscribe" at bounding box center [389, 1431] width 593 height 15
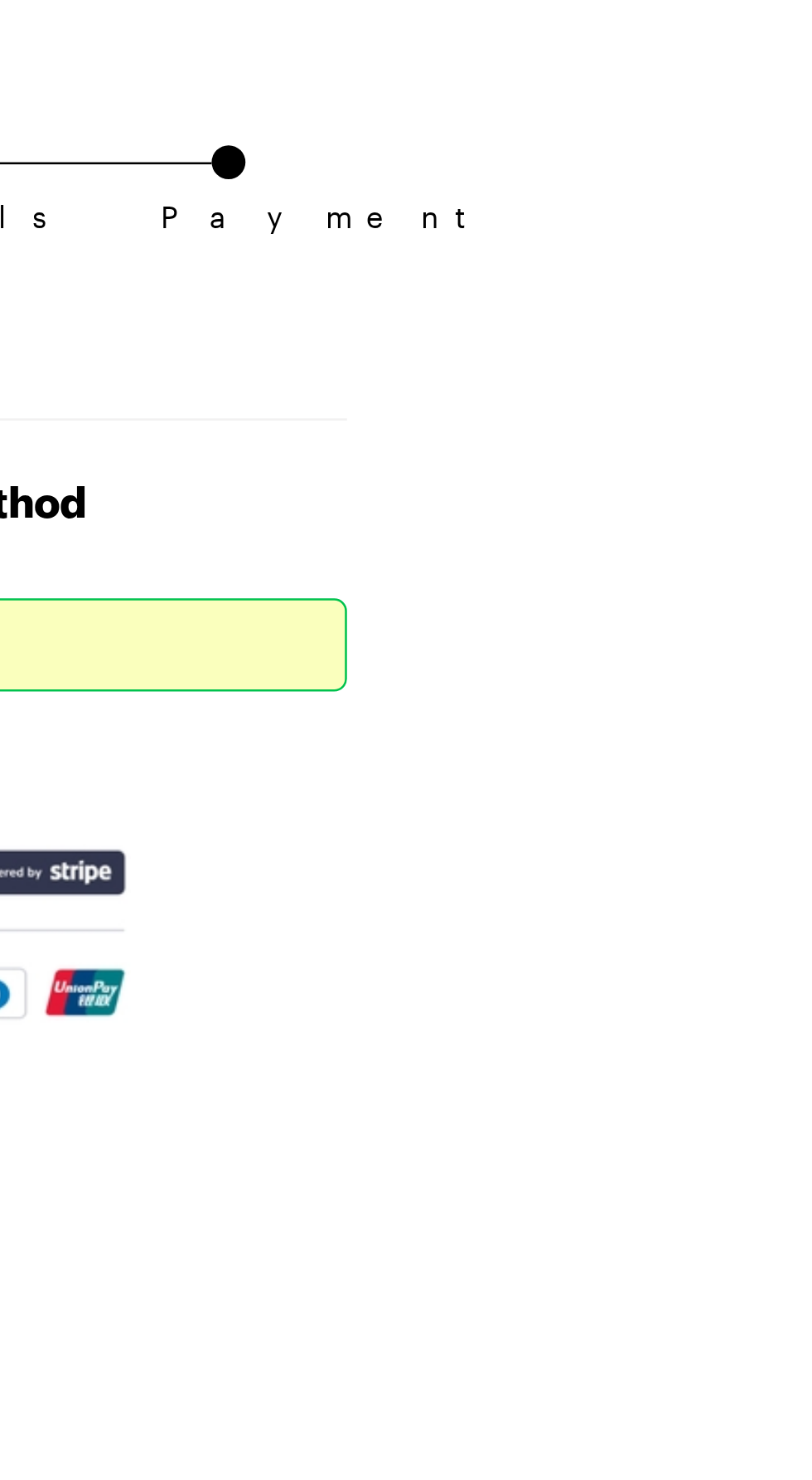
scroll to position [0, 0]
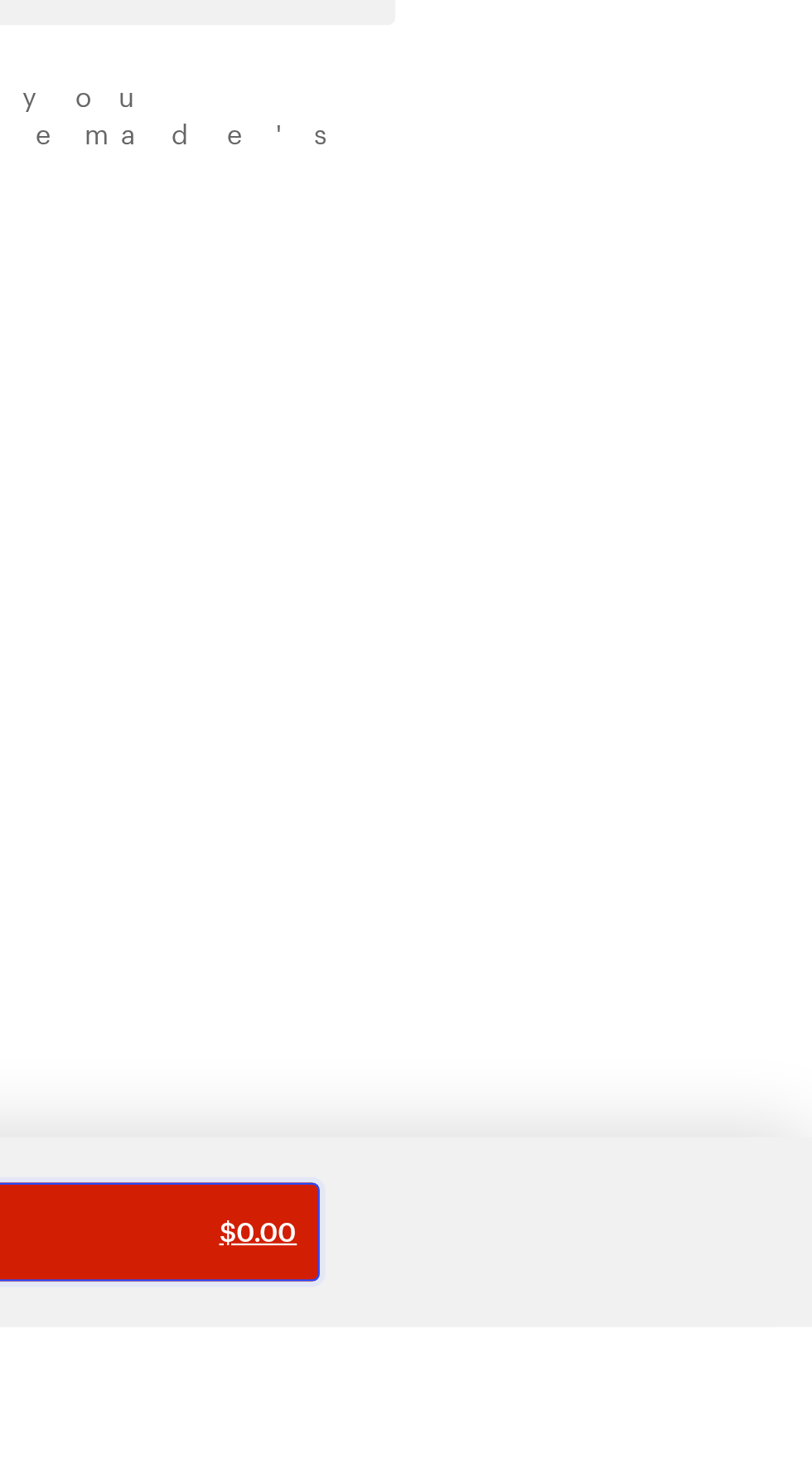
click at [555, 1446] on span "$ 0.00" at bounding box center [569, 1437] width 34 height 16
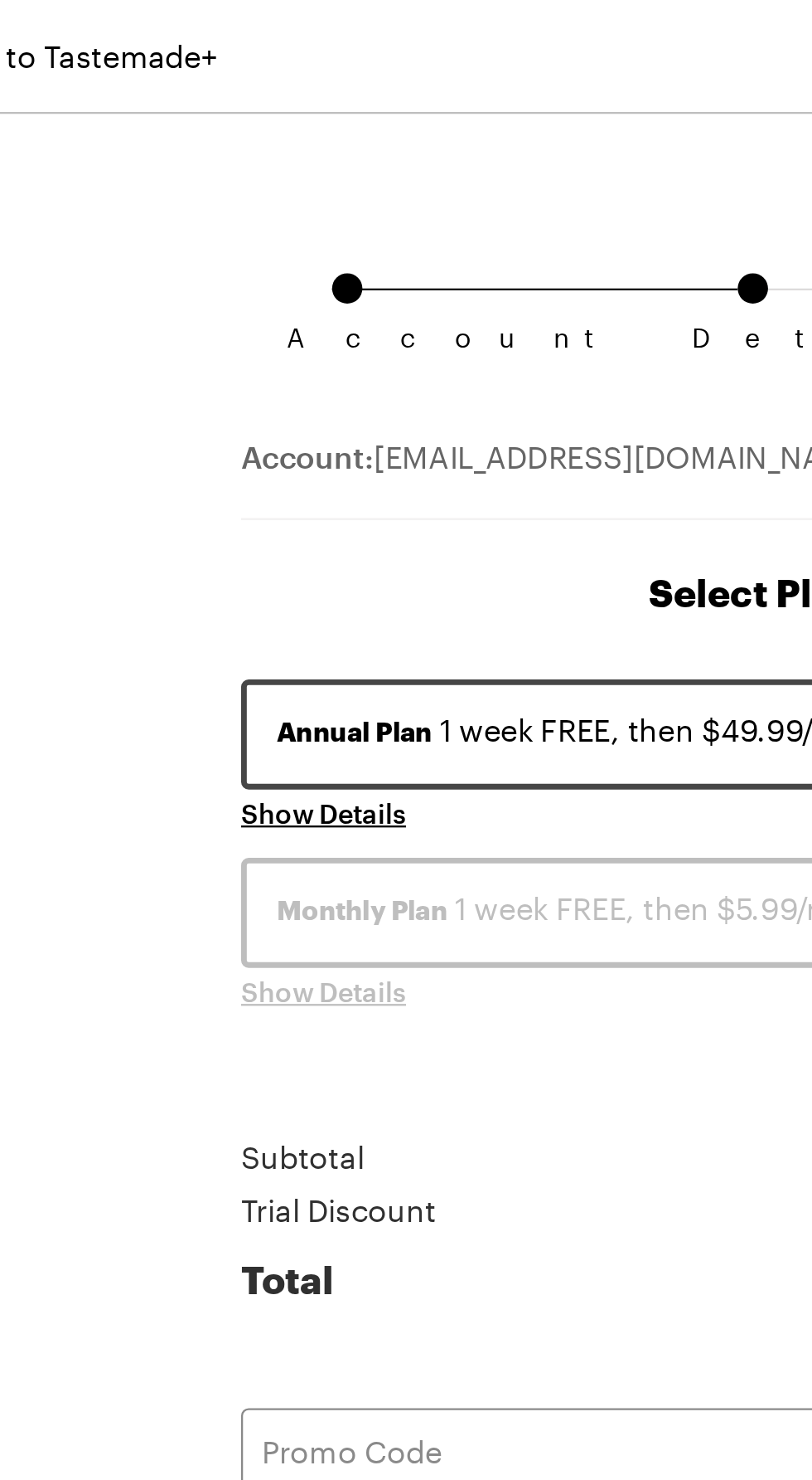
click at [232, 326] on span "Annual Plan" at bounding box center [232, 319] width 68 height 16
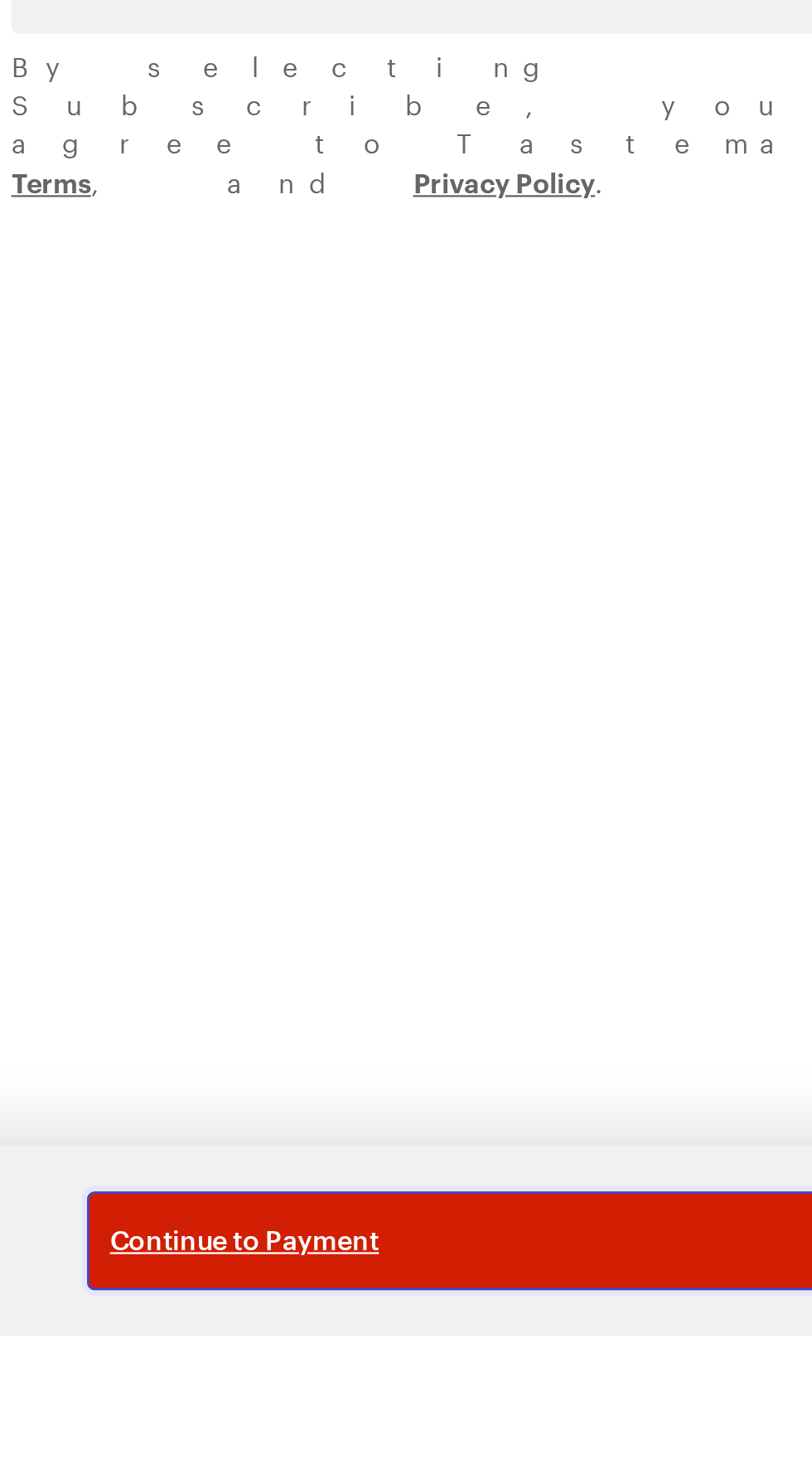
click at [280, 1446] on span "Continue to Payment" at bounding box center [285, 1437] width 118 height 16
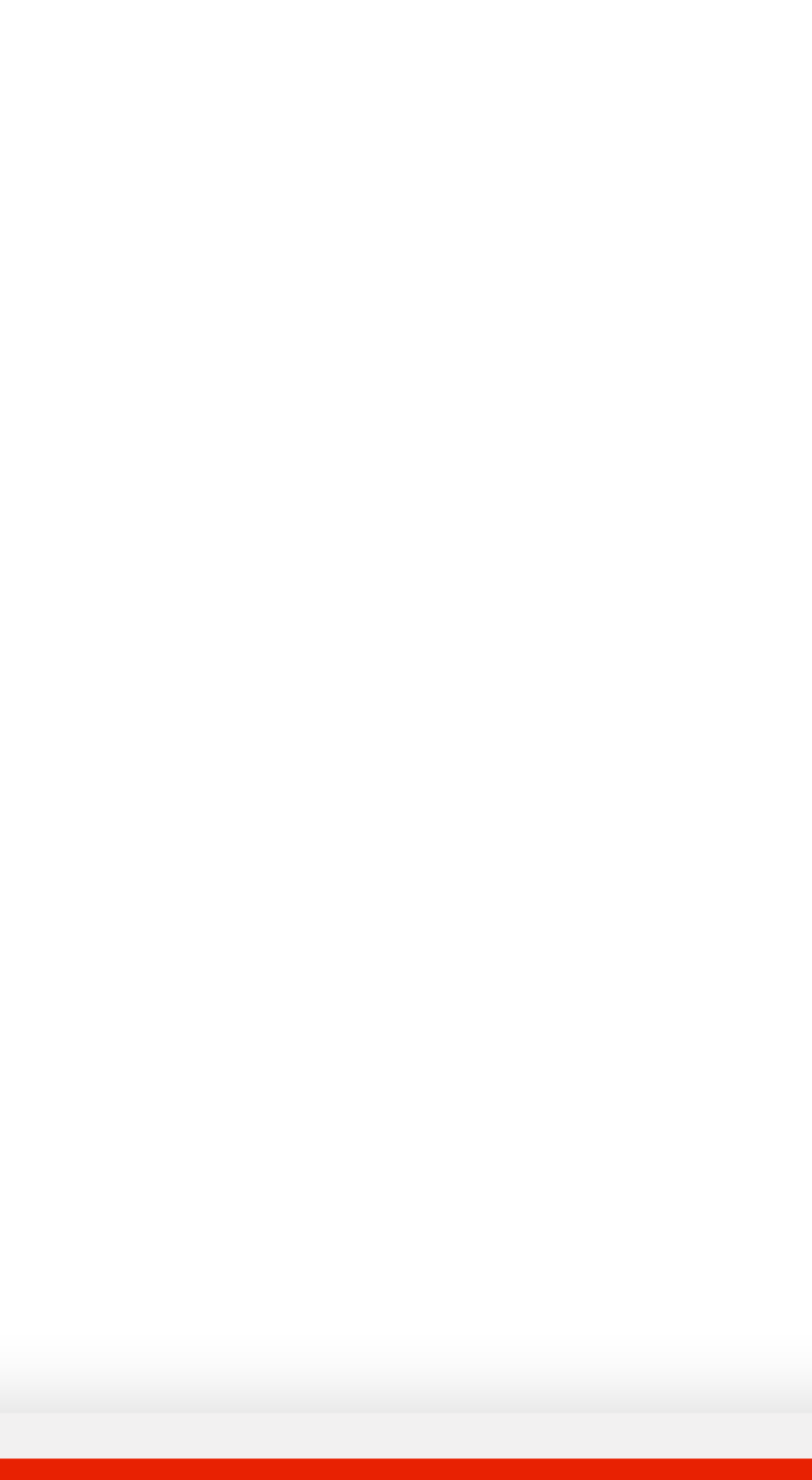
scroll to position [119, 0]
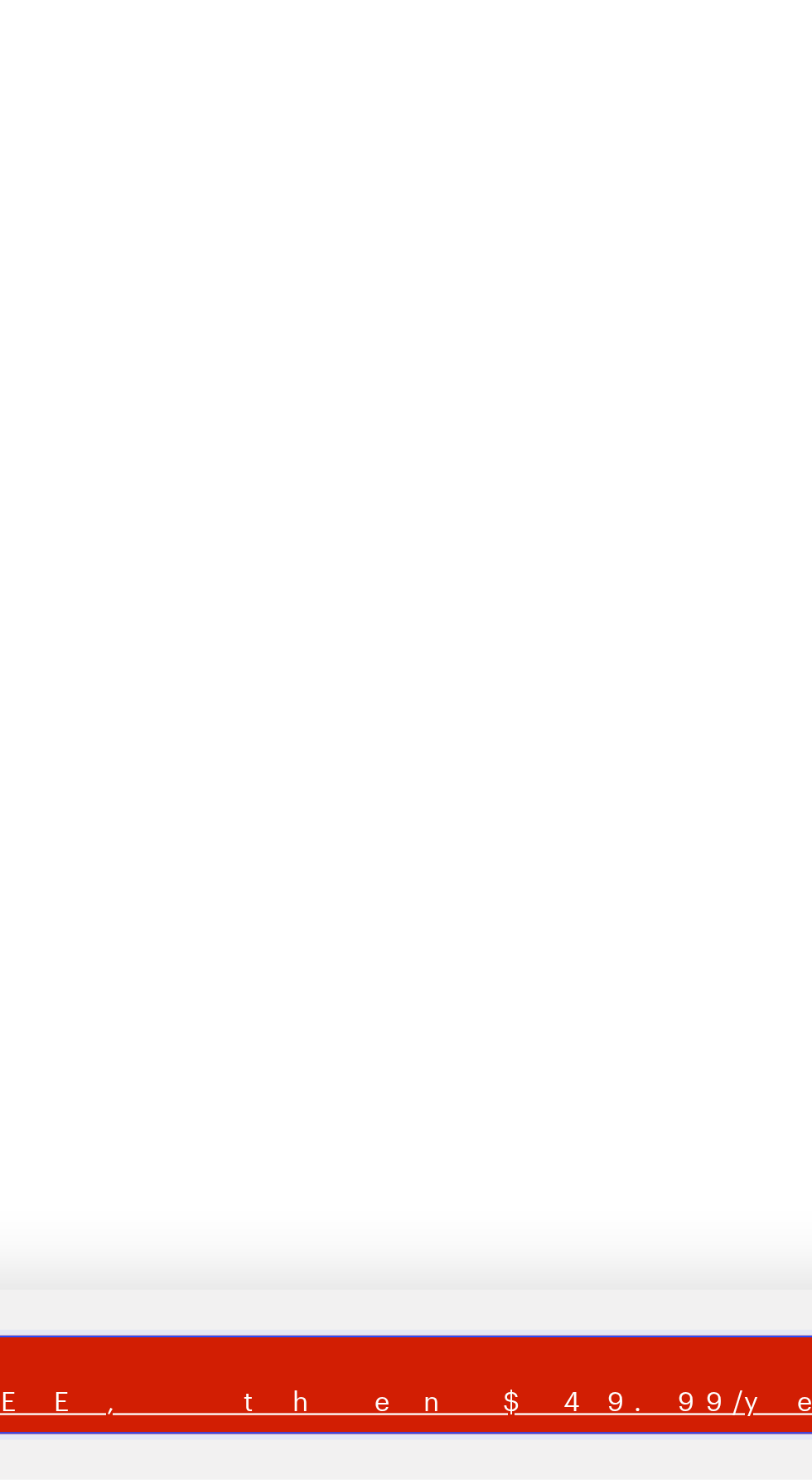
click at [542, 1438] on span "Subscribe" at bounding box center [389, 1431] width 593 height 15
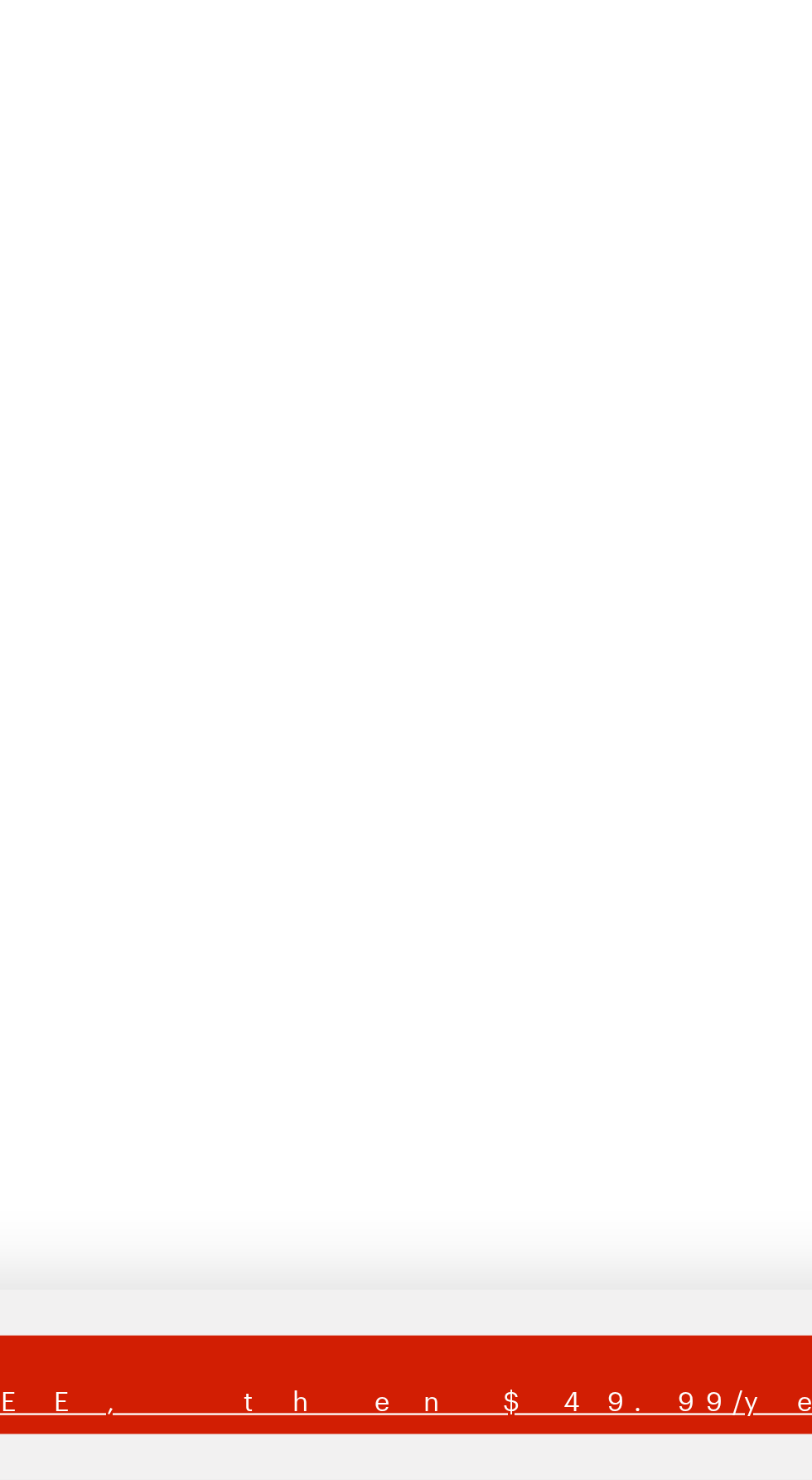
scroll to position [0, 0]
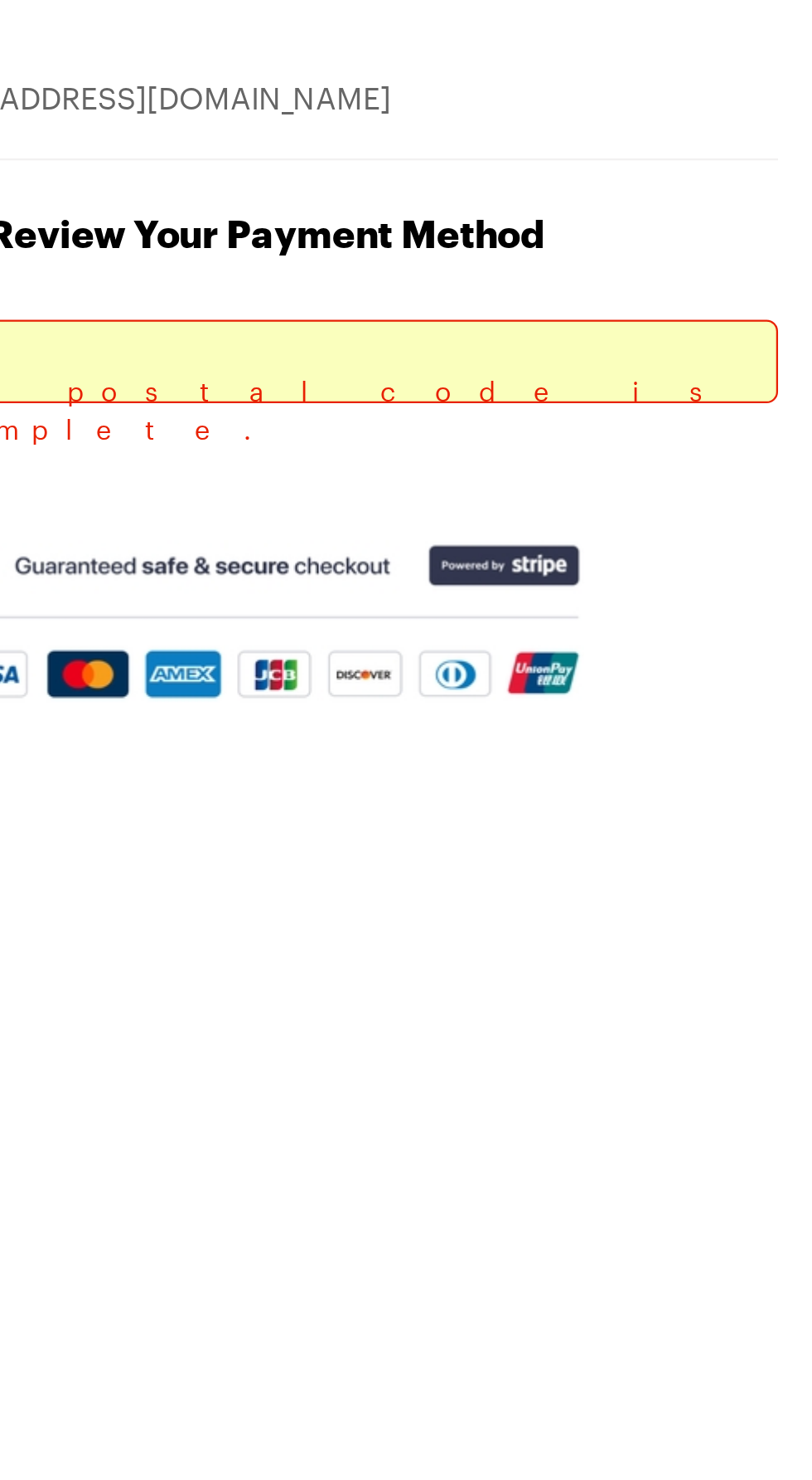
click at [606, 299] on div at bounding box center [418, 315] width 423 height 36
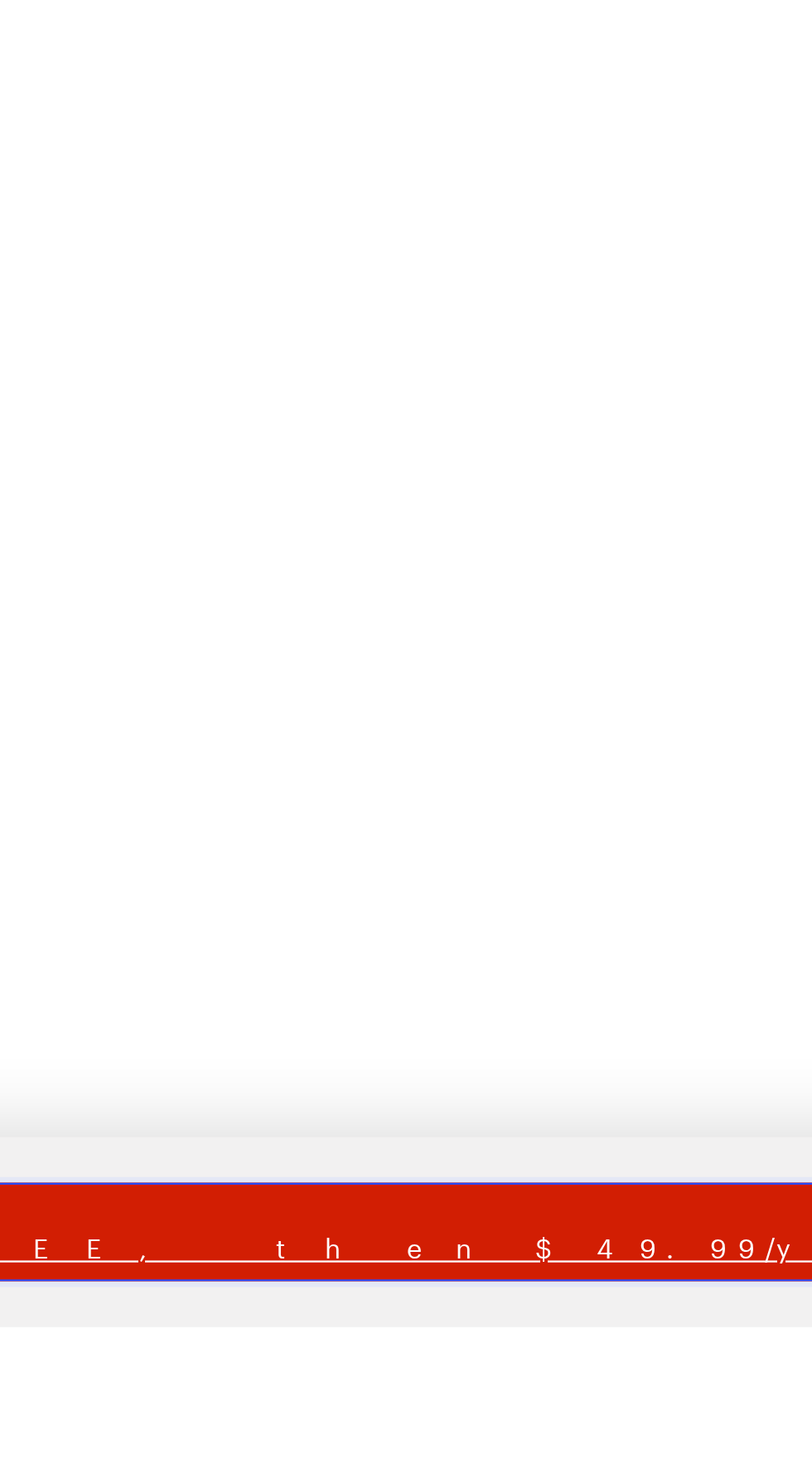
click at [537, 1438] on span "Subscribe" at bounding box center [389, 1431] width 593 height 15
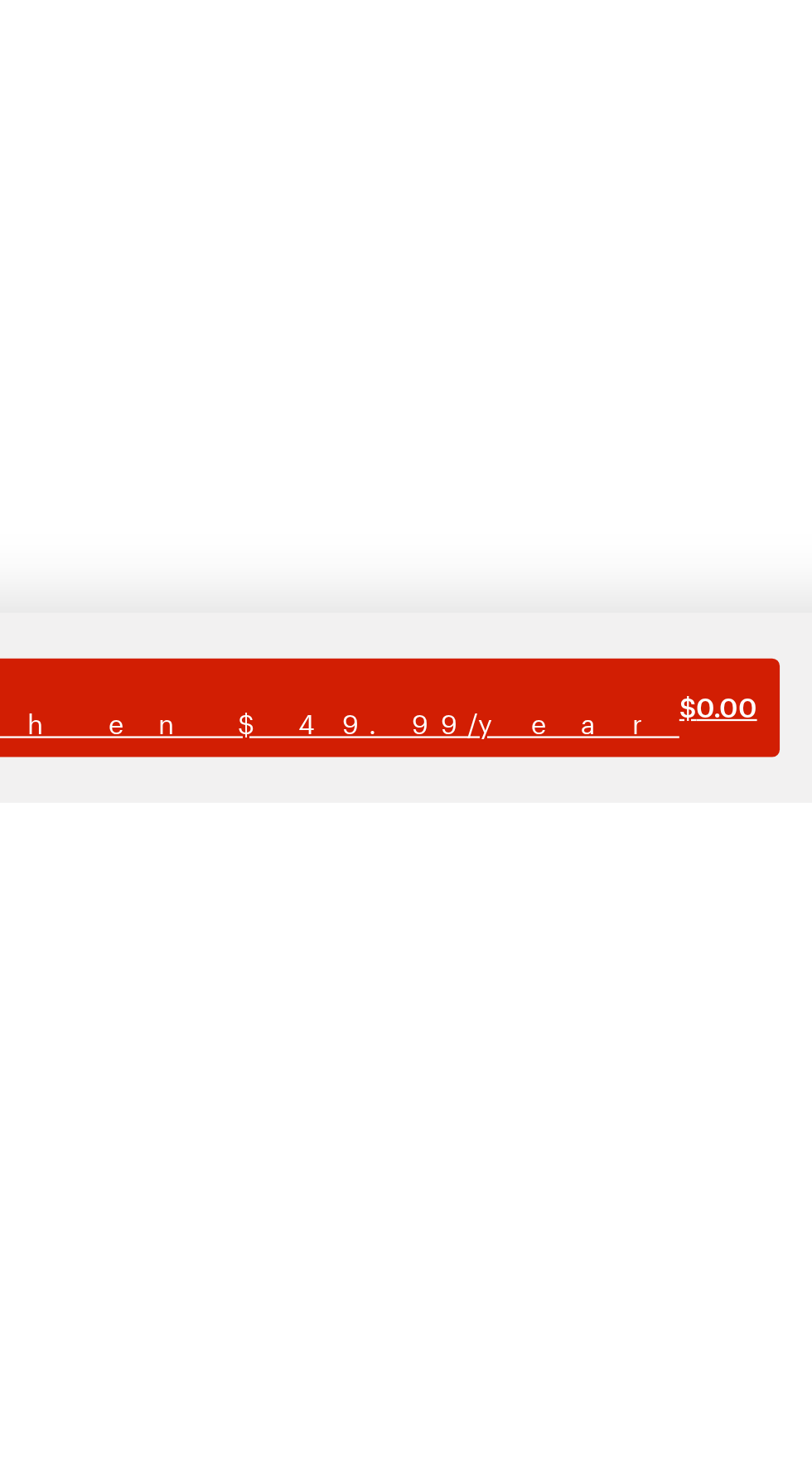
scroll to position [118, 0]
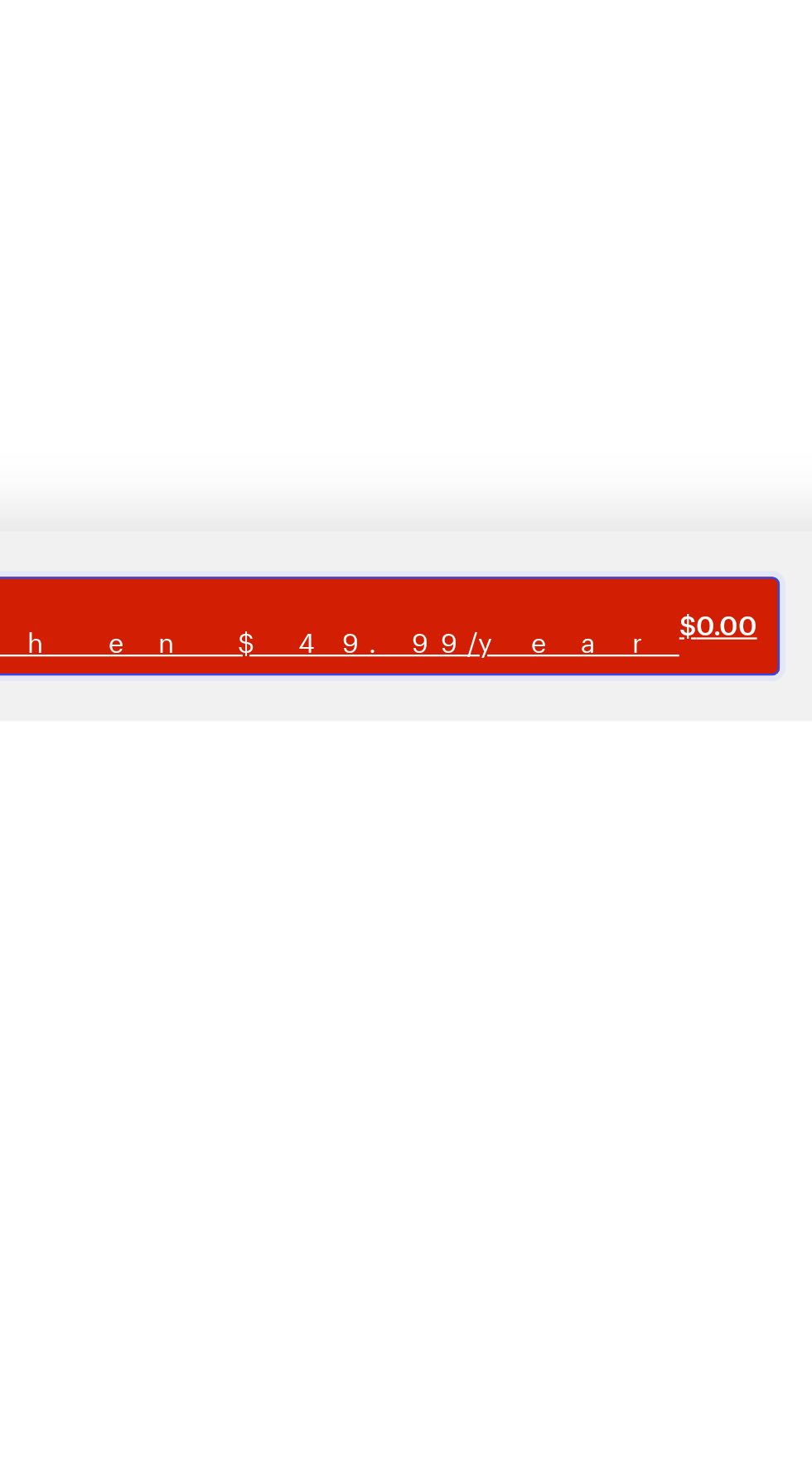
click at [685, 1434] on span "$ 0.00" at bounding box center [702, 1437] width 34 height 16
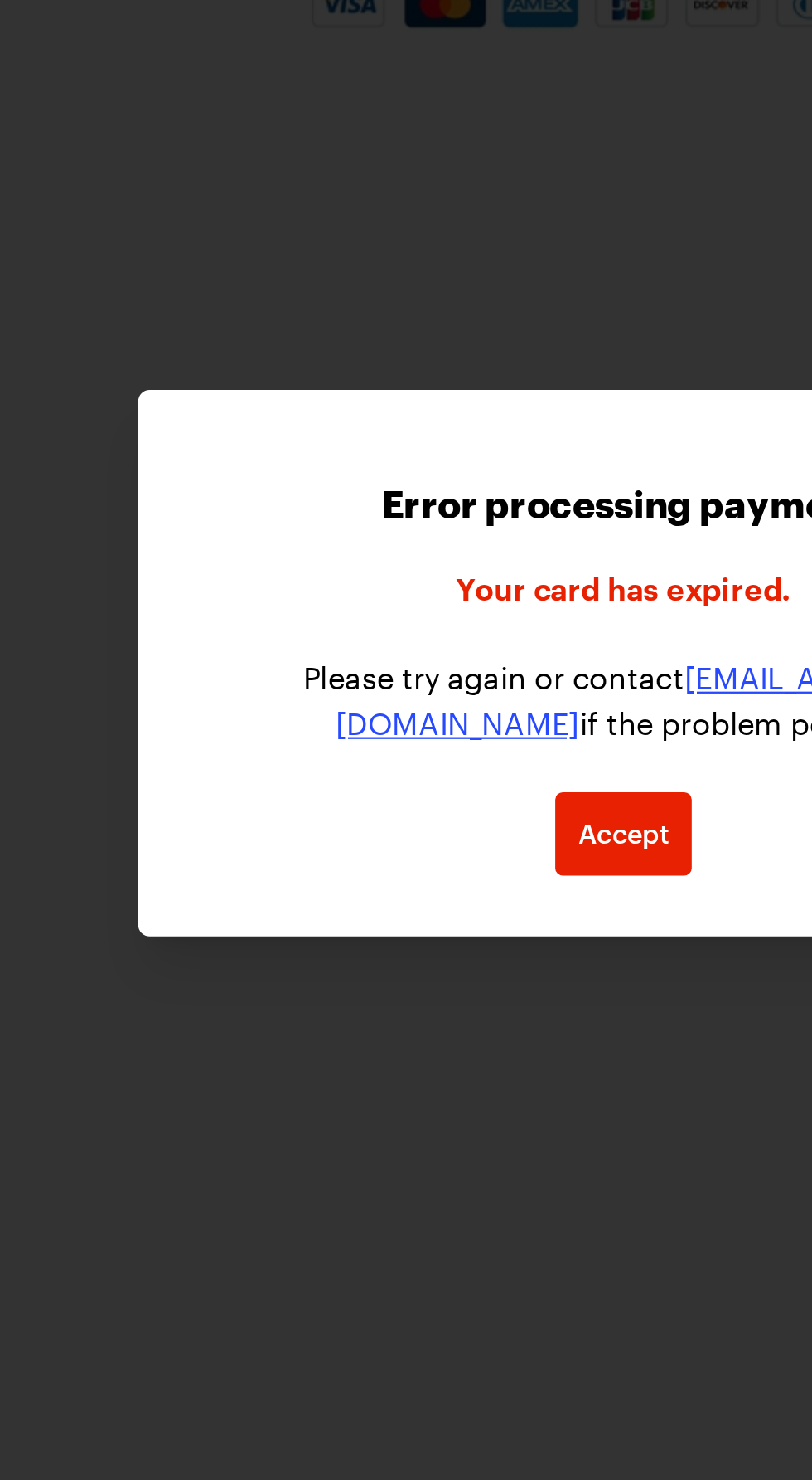
scroll to position [86, 0]
